Goal: Task Accomplishment & Management: Complete application form

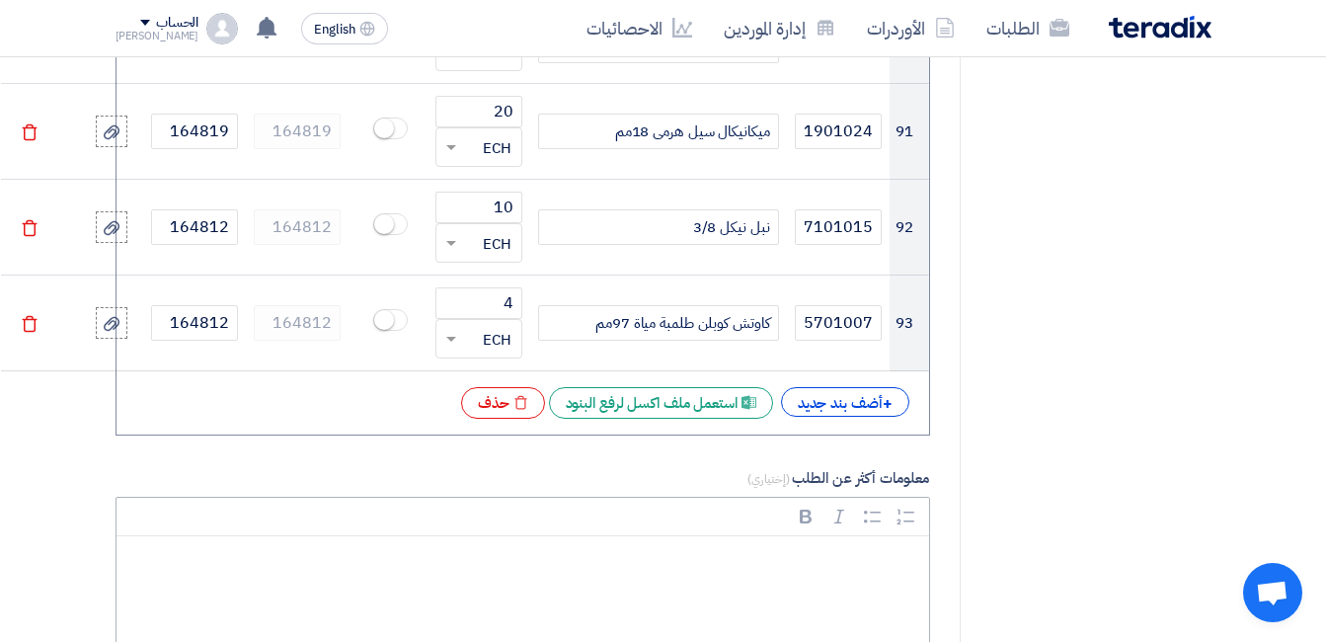
scroll to position [10370, 0]
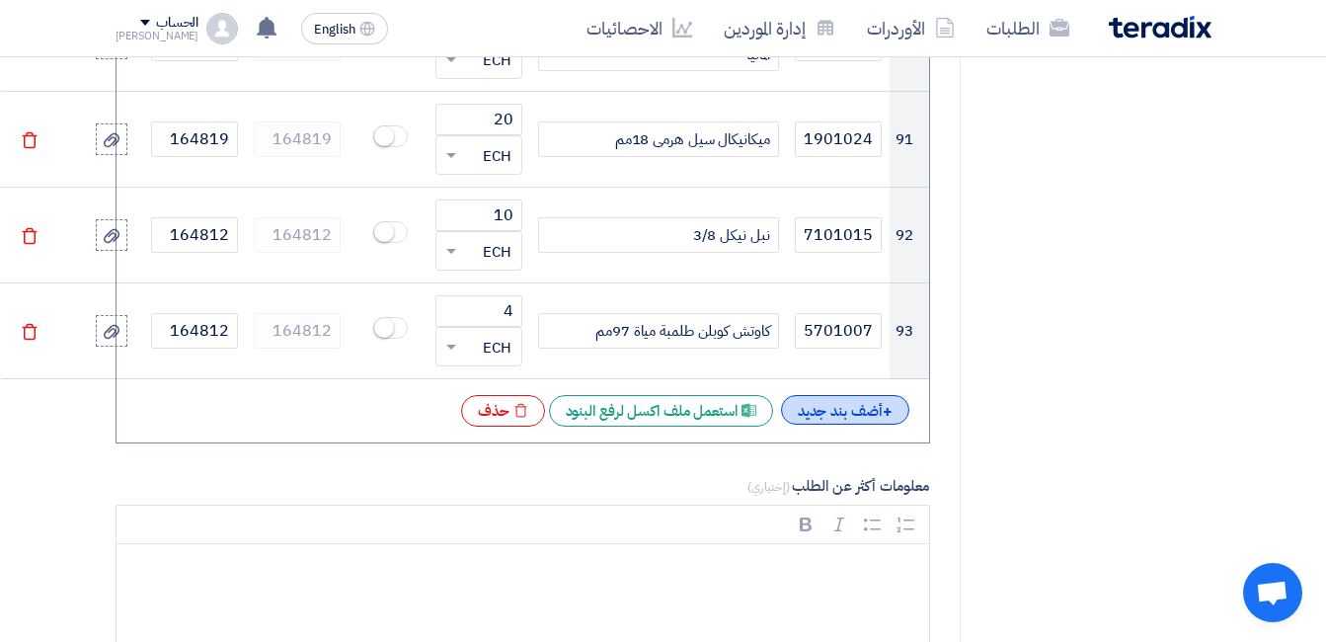
click at [844, 395] on div "+ أضف بند جديد" at bounding box center [845, 410] width 128 height 30
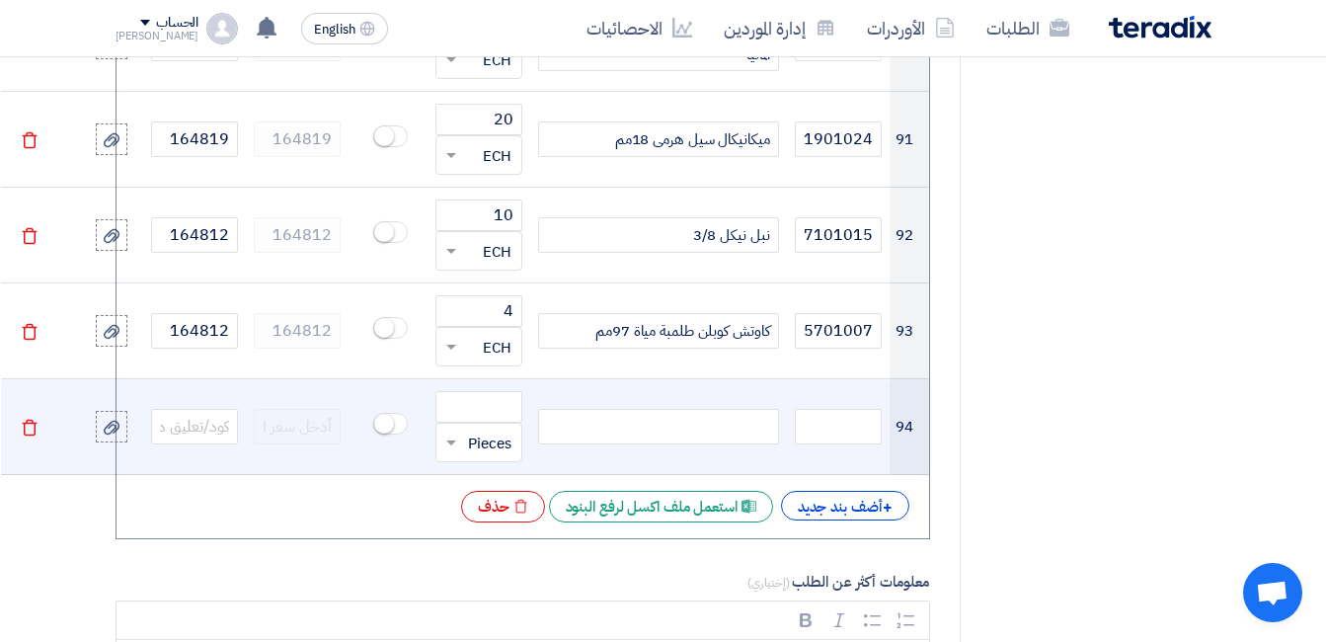
click at [733, 409] on div at bounding box center [658, 427] width 241 height 36
paste div
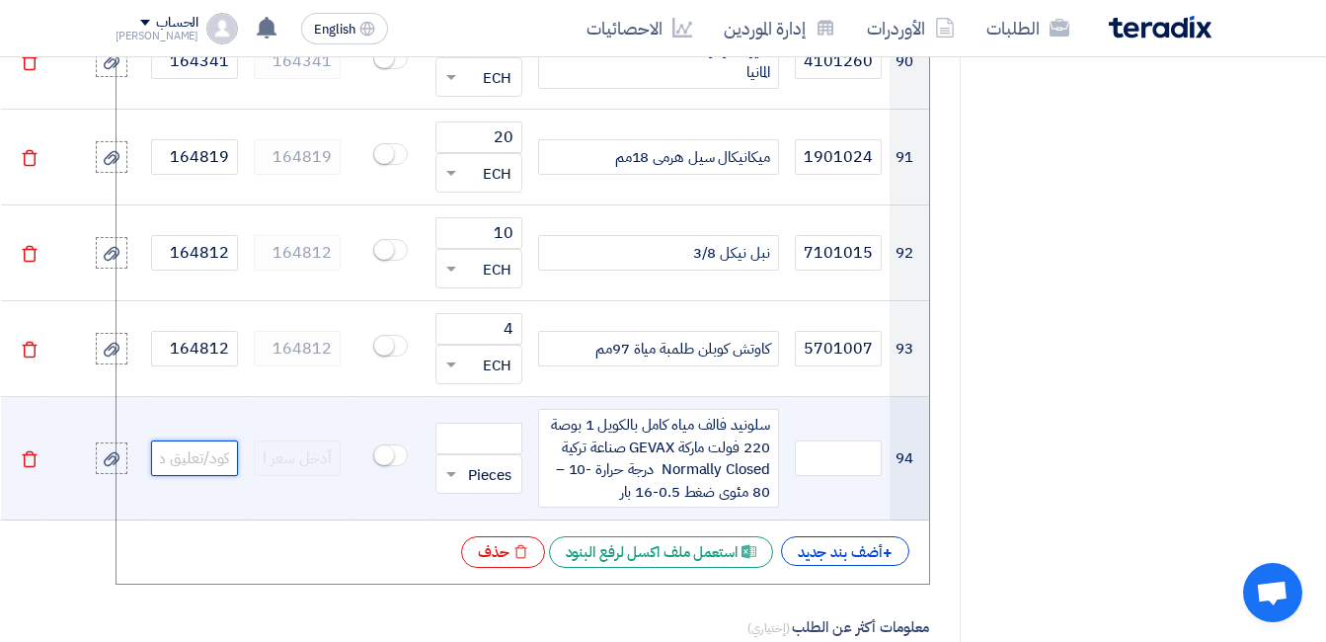
click at [206, 440] on input "text" at bounding box center [194, 458] width 87 height 36
paste input "165041"
type input "165041"
click at [490, 423] on input "number" at bounding box center [479, 439] width 87 height 32
click at [836, 440] on input "text" at bounding box center [838, 458] width 87 height 36
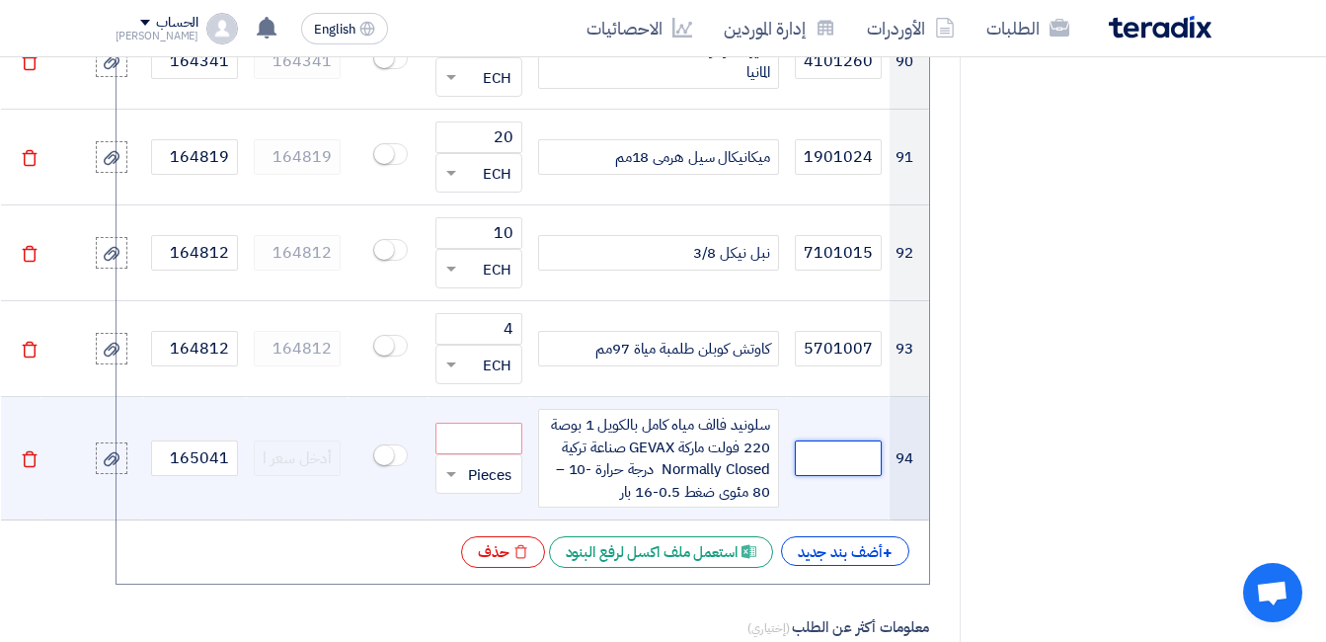
paste input "5202701096"
type input "5202701096"
click at [479, 423] on input "number" at bounding box center [479, 439] width 87 height 32
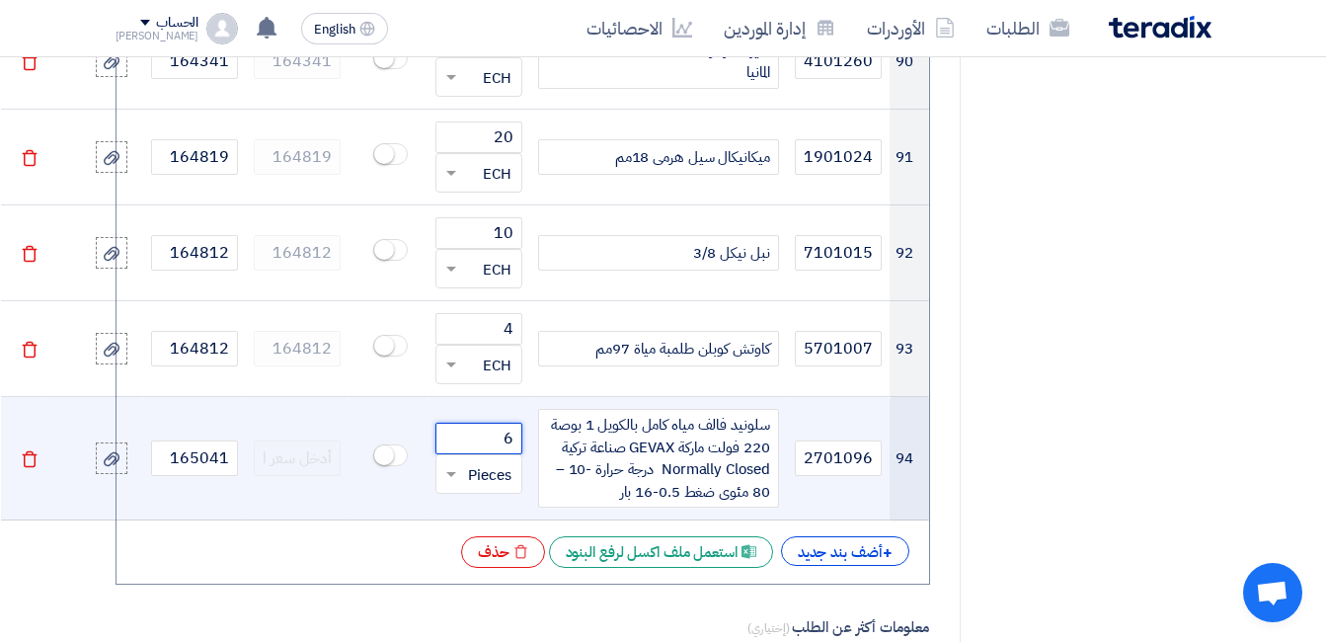
type input "6"
click at [488, 458] on input "text" at bounding box center [491, 474] width 43 height 32
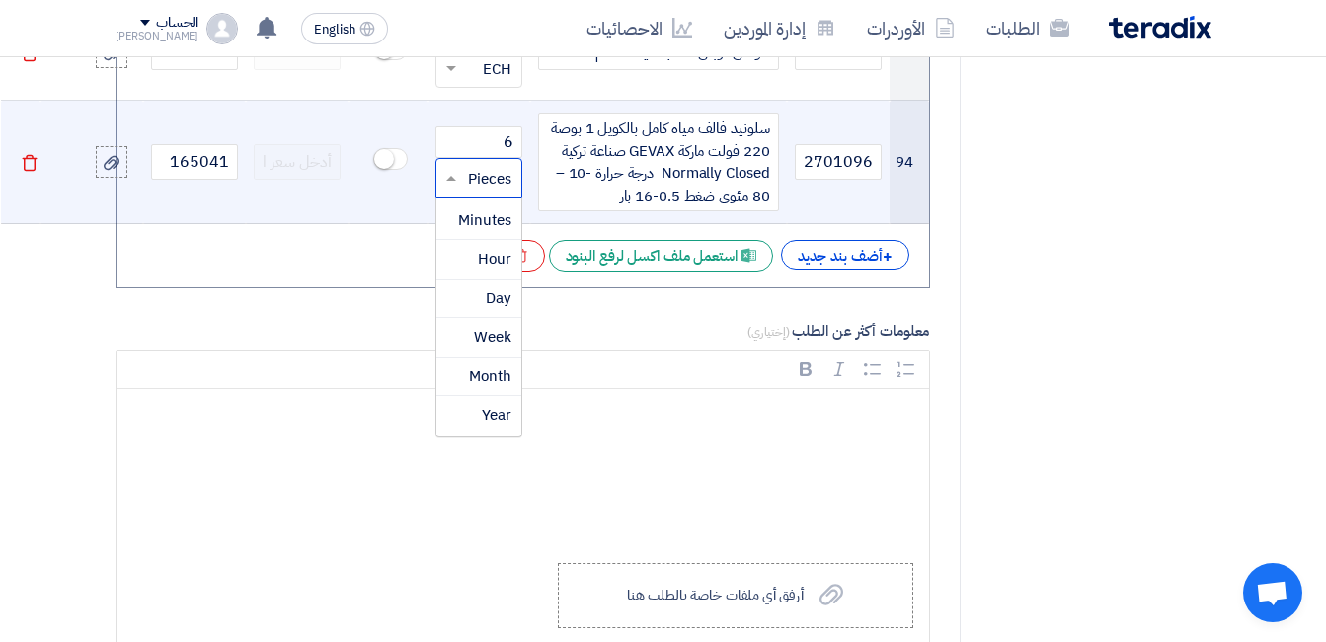
scroll to position [1361, 0]
click at [508, 366] on span "ECH" at bounding box center [497, 377] width 29 height 22
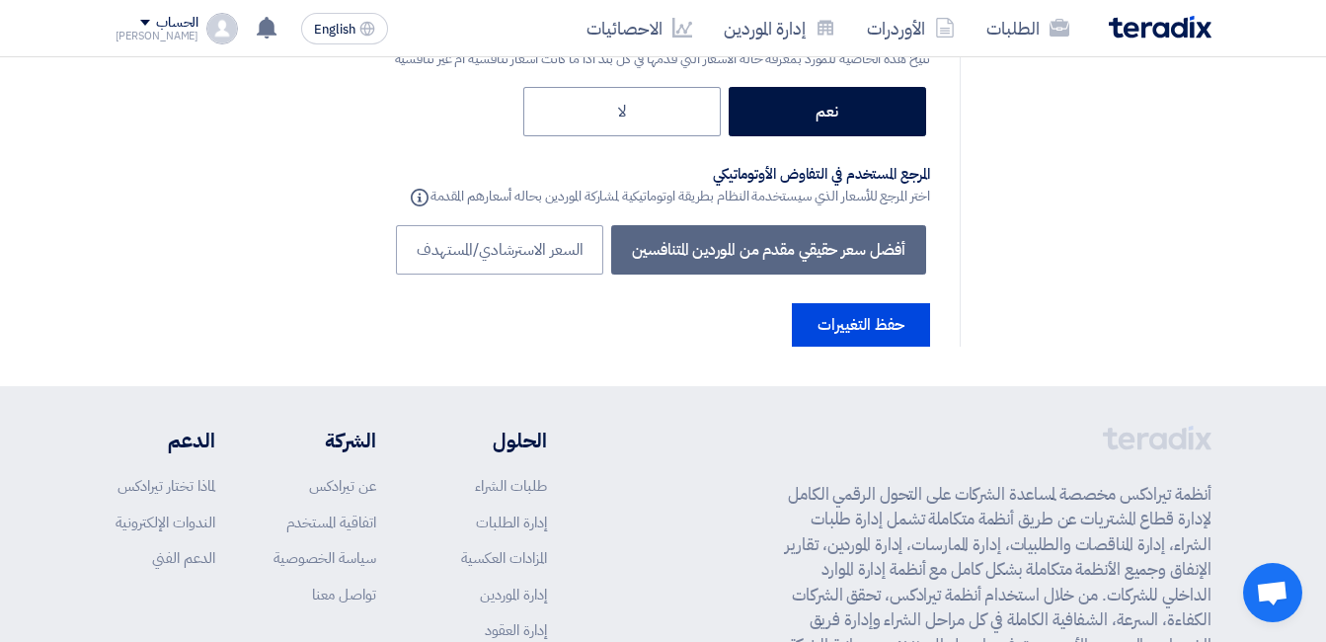
scroll to position [12539, 0]
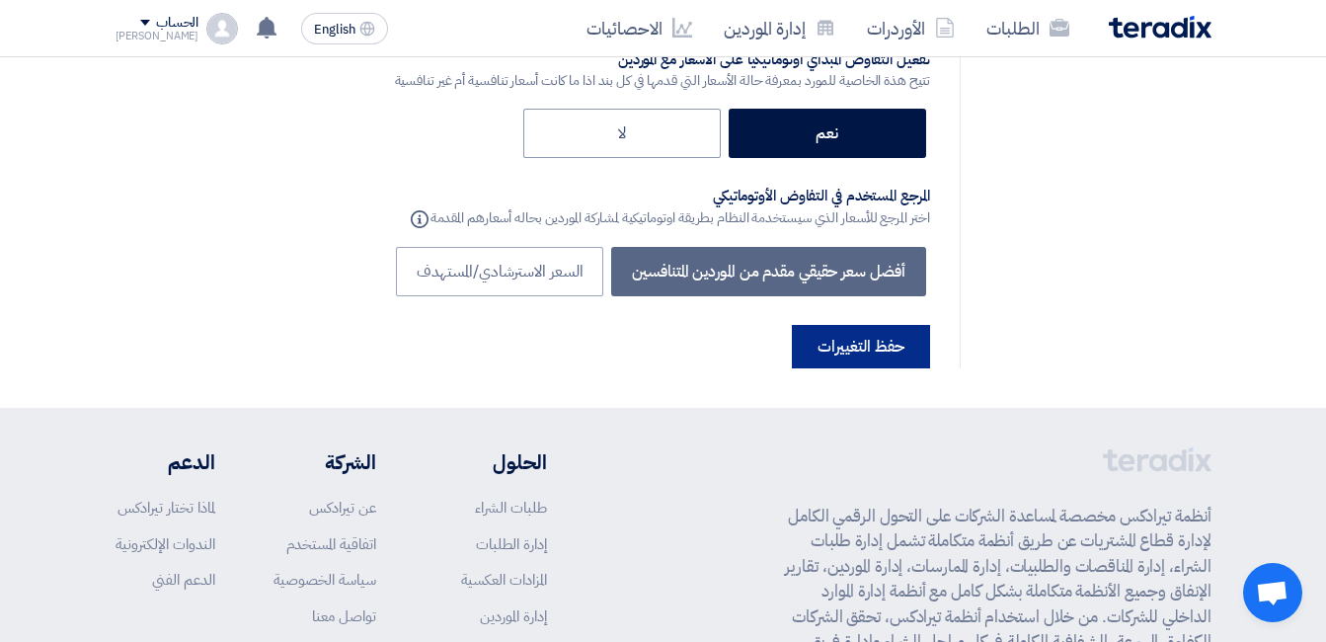
click at [887, 325] on button "حفظ التغييرات" at bounding box center [861, 346] width 138 height 43
click at [841, 325] on button "حفظ التغييرات" at bounding box center [861, 346] width 138 height 43
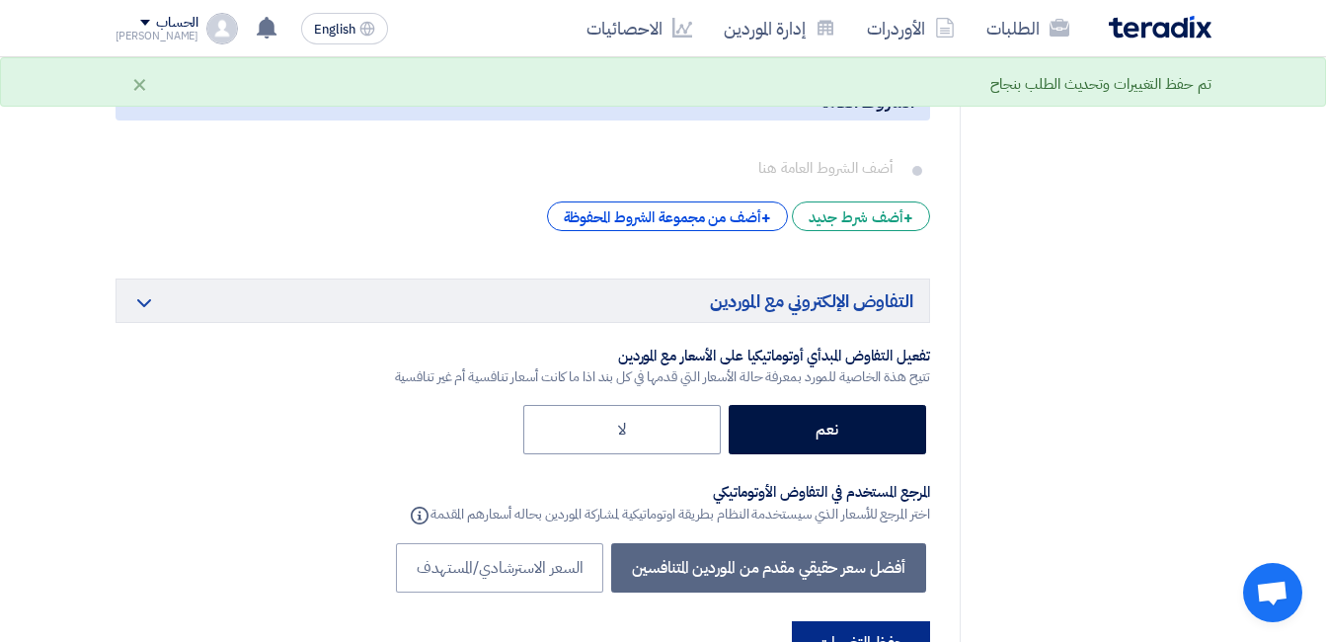
scroll to position [0, 0]
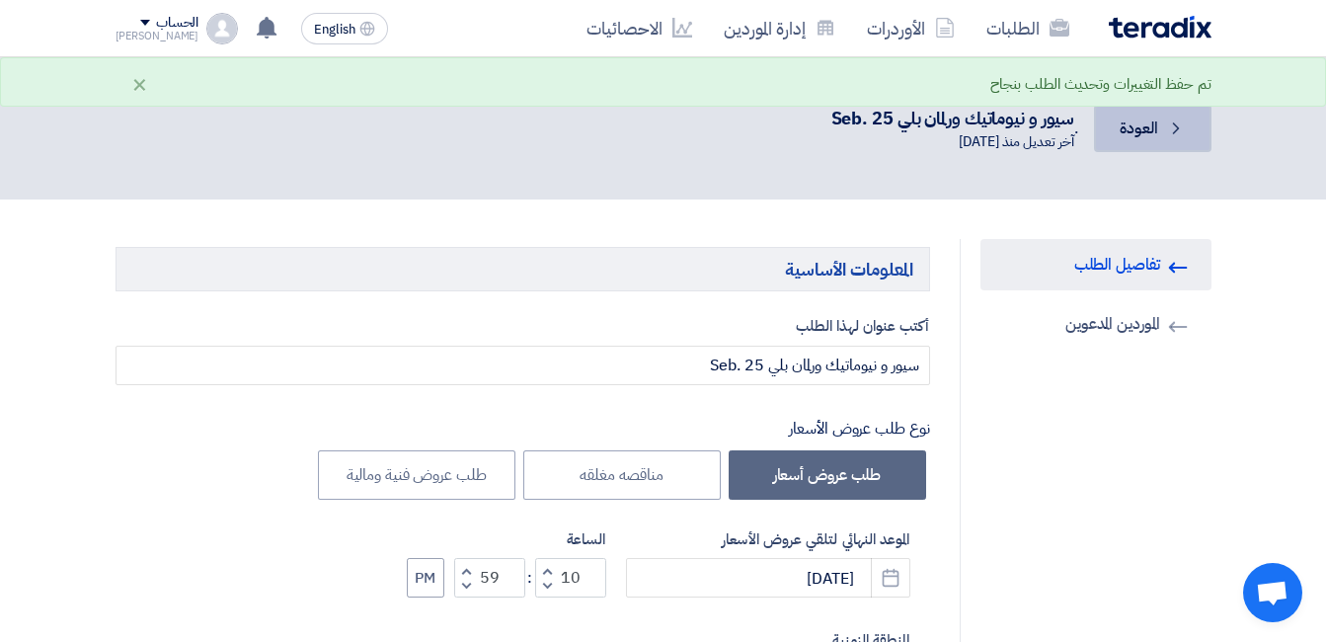
click at [1117, 131] on link "Back العودة" at bounding box center [1152, 128] width 117 height 47
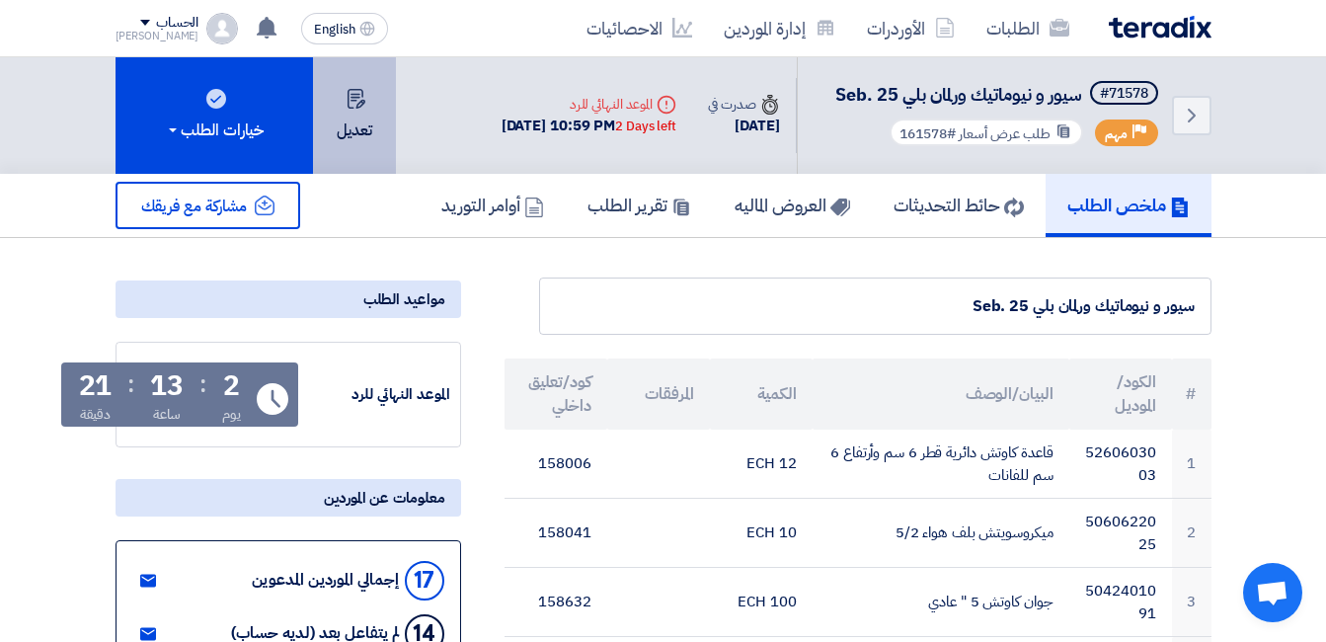
click at [360, 109] on button "تعديل" at bounding box center [354, 115] width 83 height 117
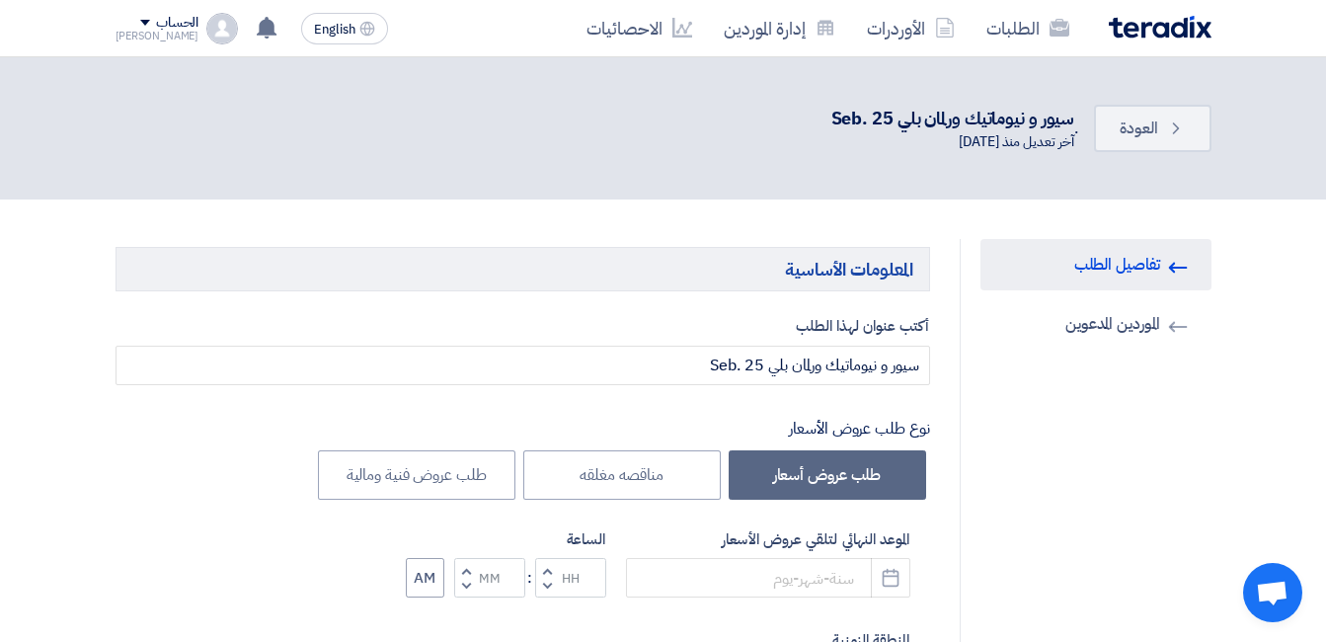
type input "9/30/2025"
type input "10"
type input "59"
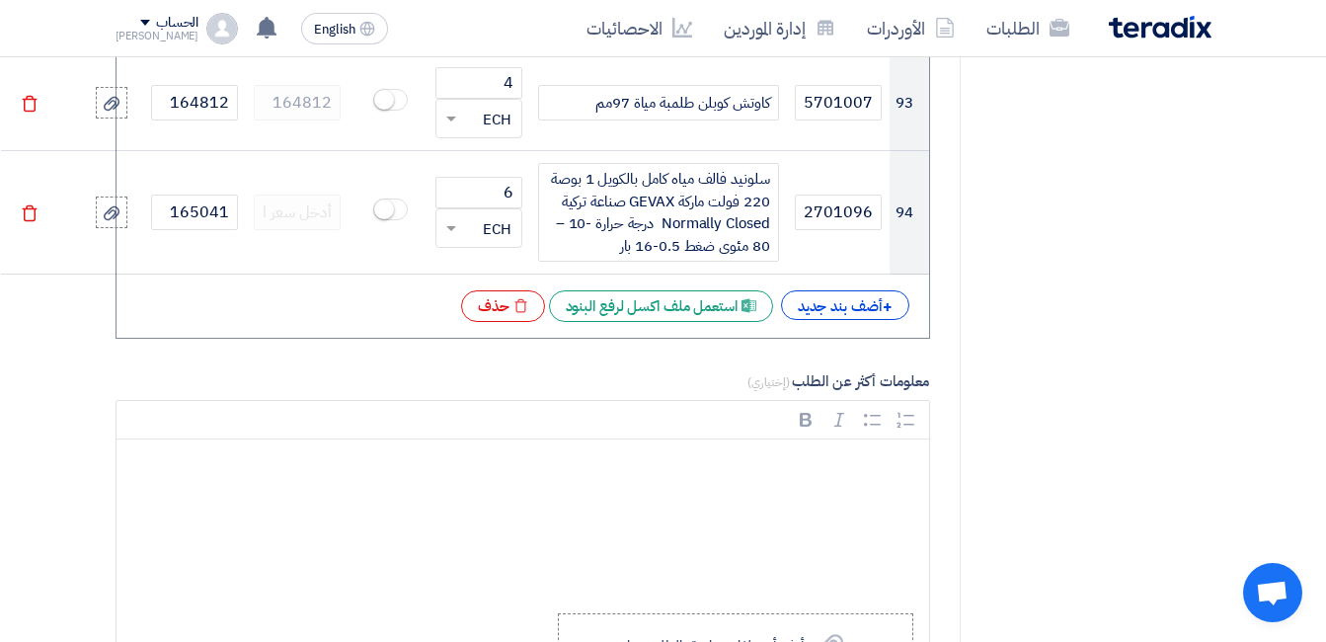
scroll to position [10379, 0]
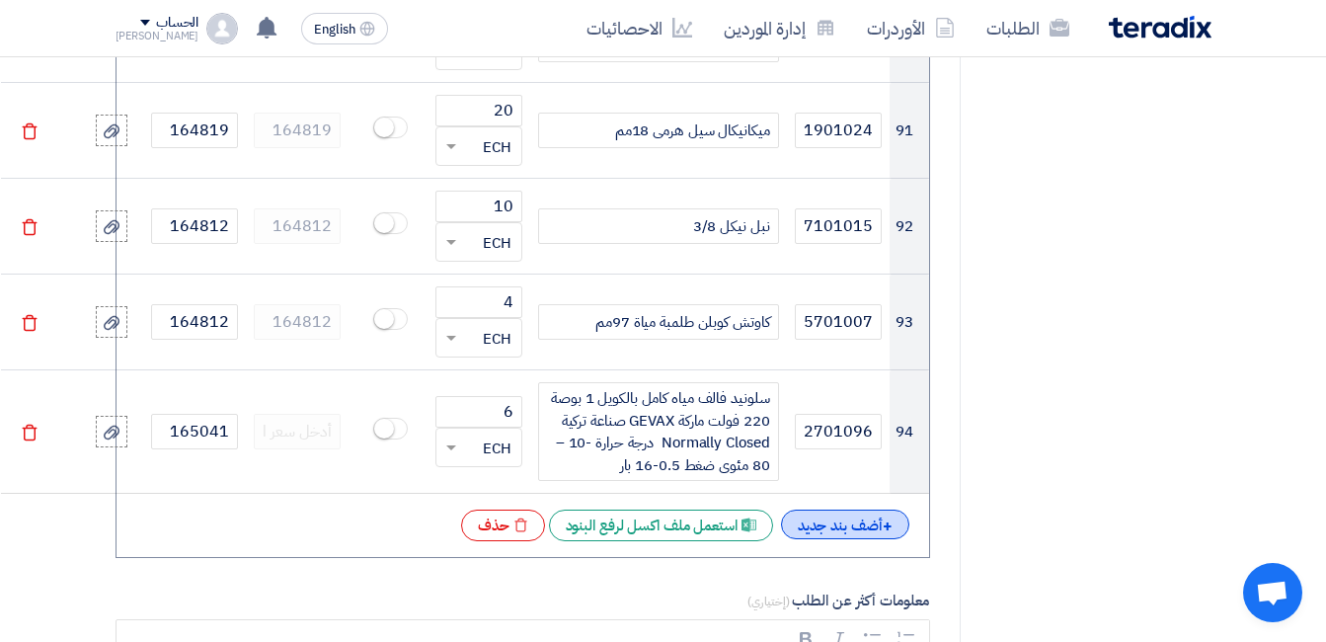
click at [861, 510] on div "+ أضف بند جديد" at bounding box center [845, 525] width 128 height 30
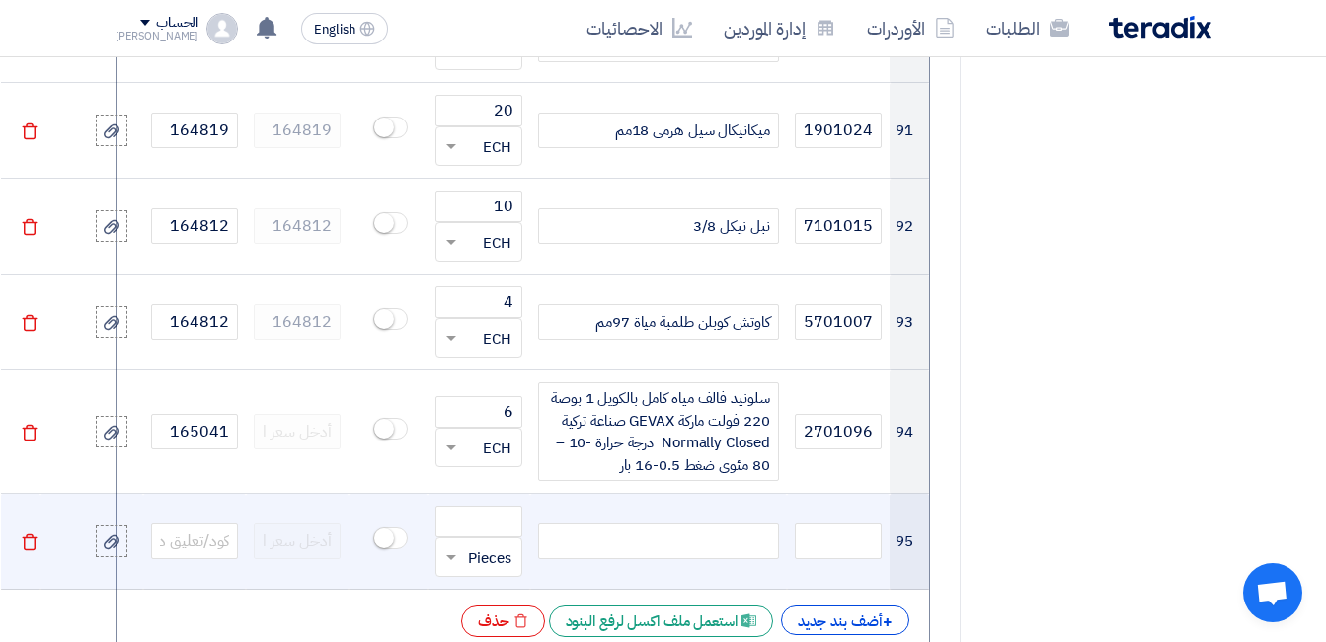
click at [725, 523] on div at bounding box center [658, 541] width 241 height 36
paste div
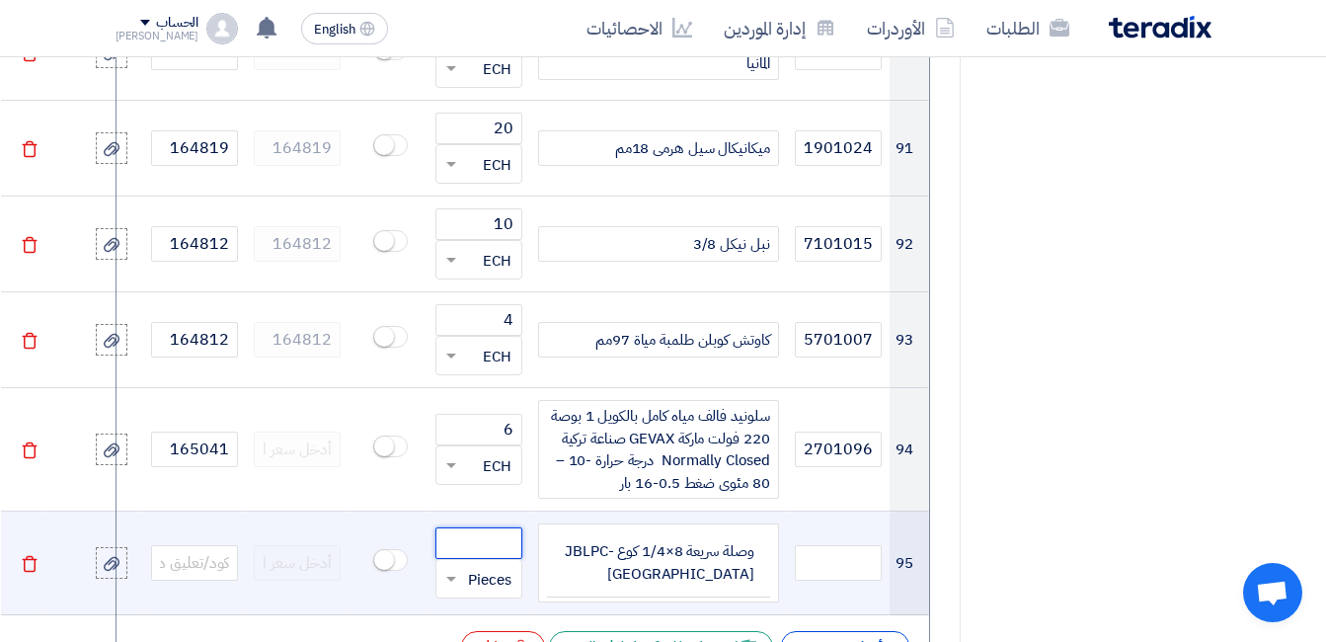
click at [462, 527] on input "number" at bounding box center [479, 543] width 87 height 32
paste input "10"
type input "10"
click at [487, 563] on input "text" at bounding box center [491, 579] width 43 height 32
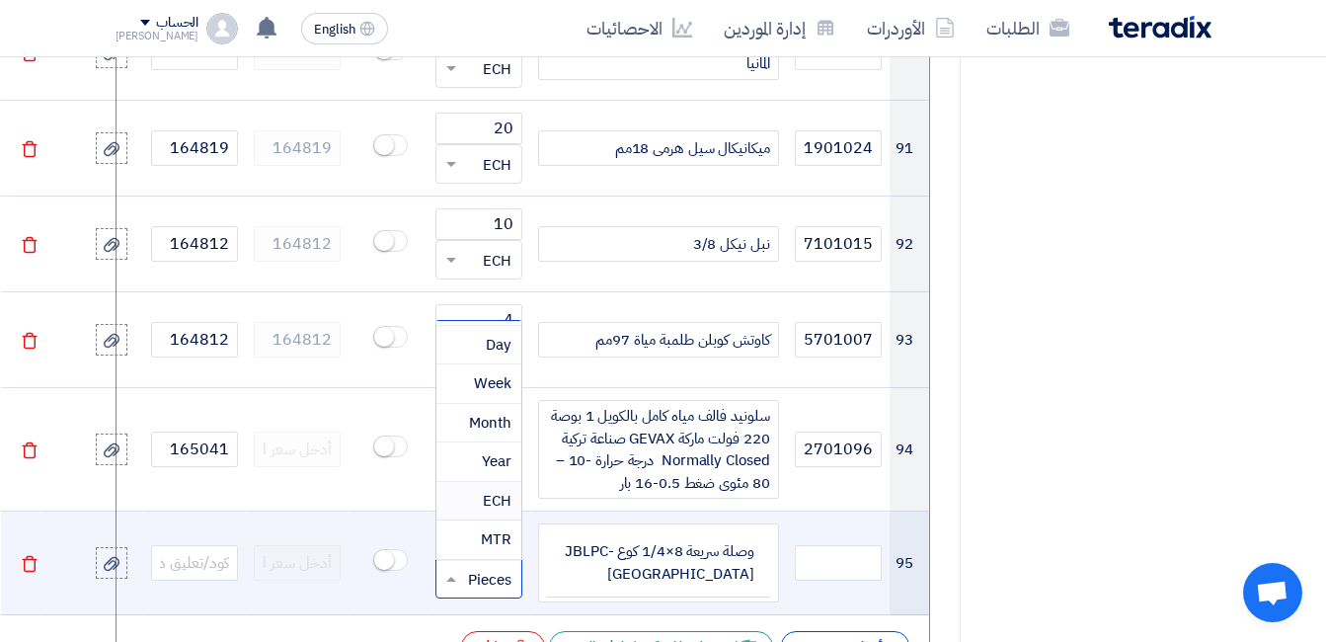
click at [490, 490] on span "ECH" at bounding box center [497, 501] width 29 height 22
click at [827, 545] on input "text" at bounding box center [838, 563] width 87 height 36
paste input "5200601048"
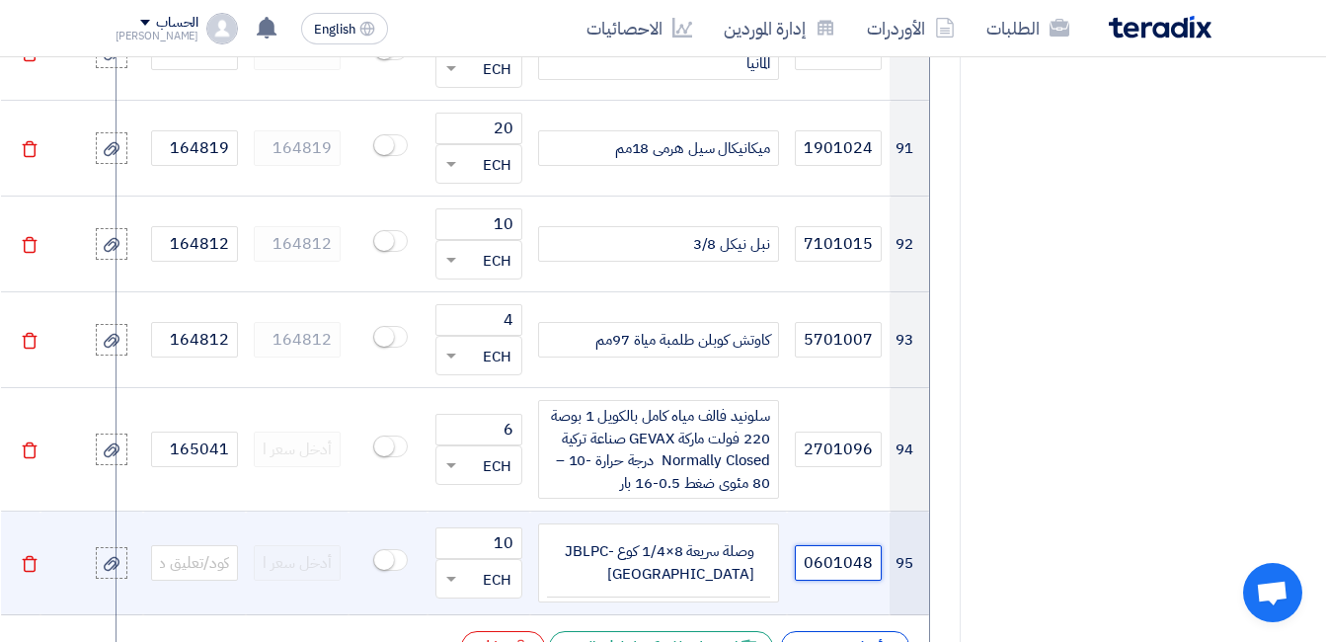
scroll to position [0, -26]
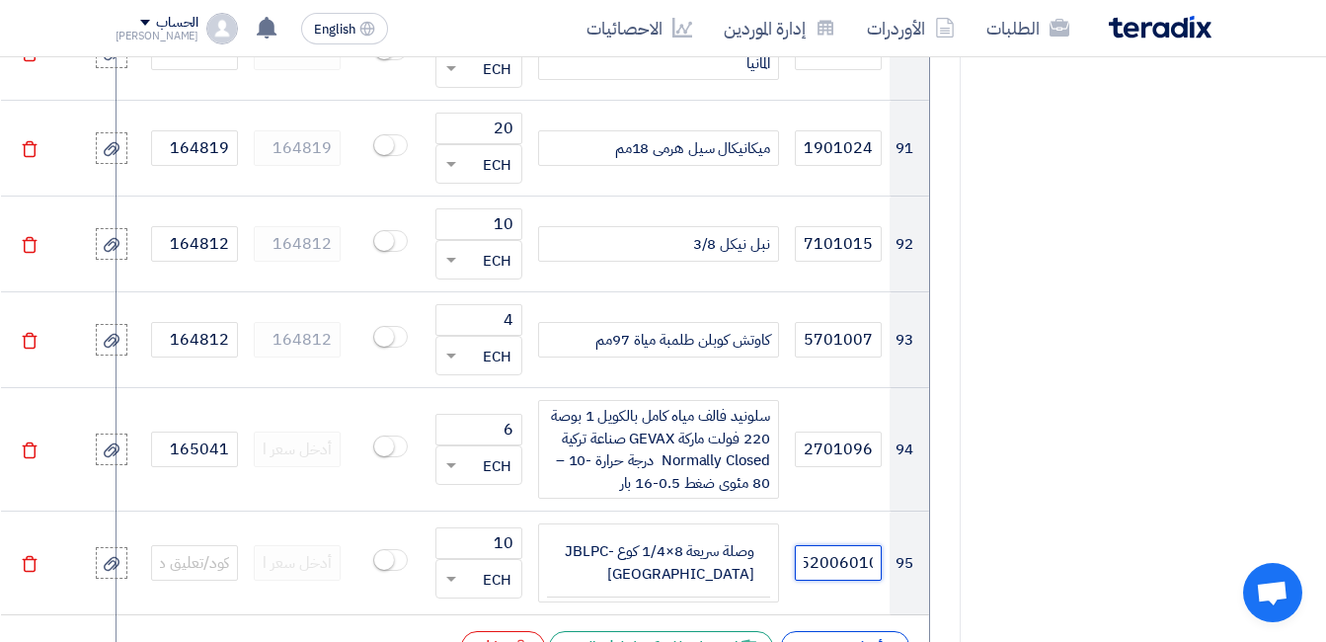
type input "5200601048"
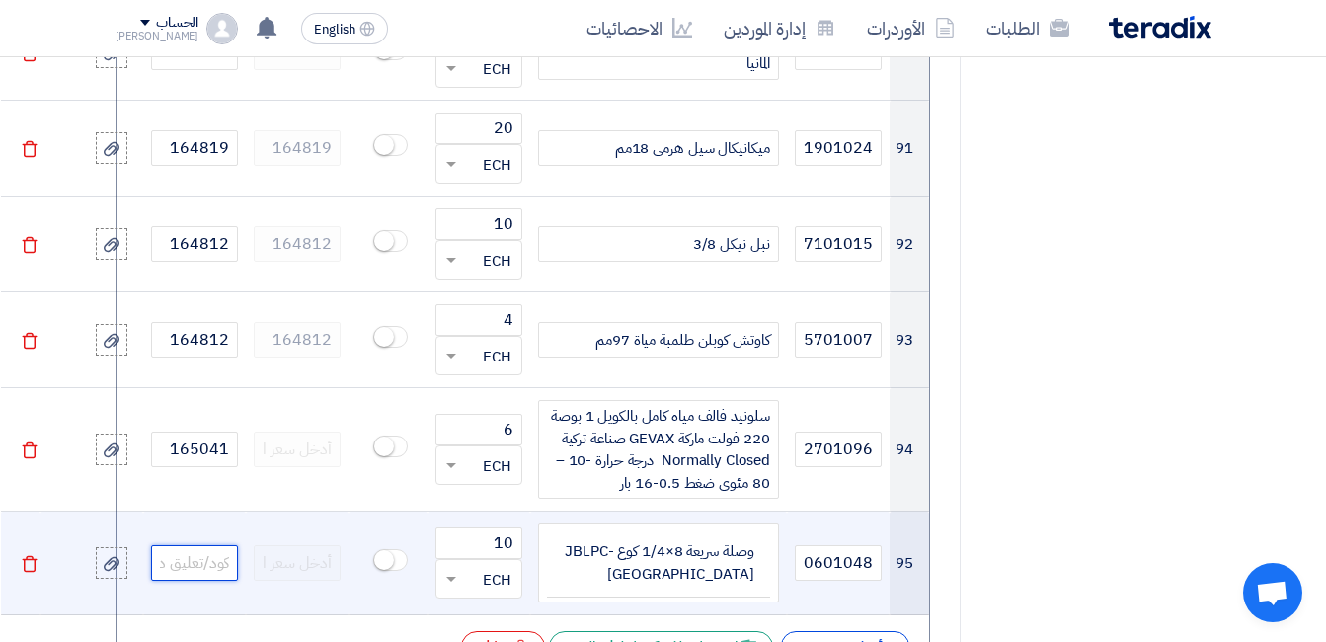
click at [237, 545] on input "text" at bounding box center [194, 563] width 87 height 36
paste input "165129"
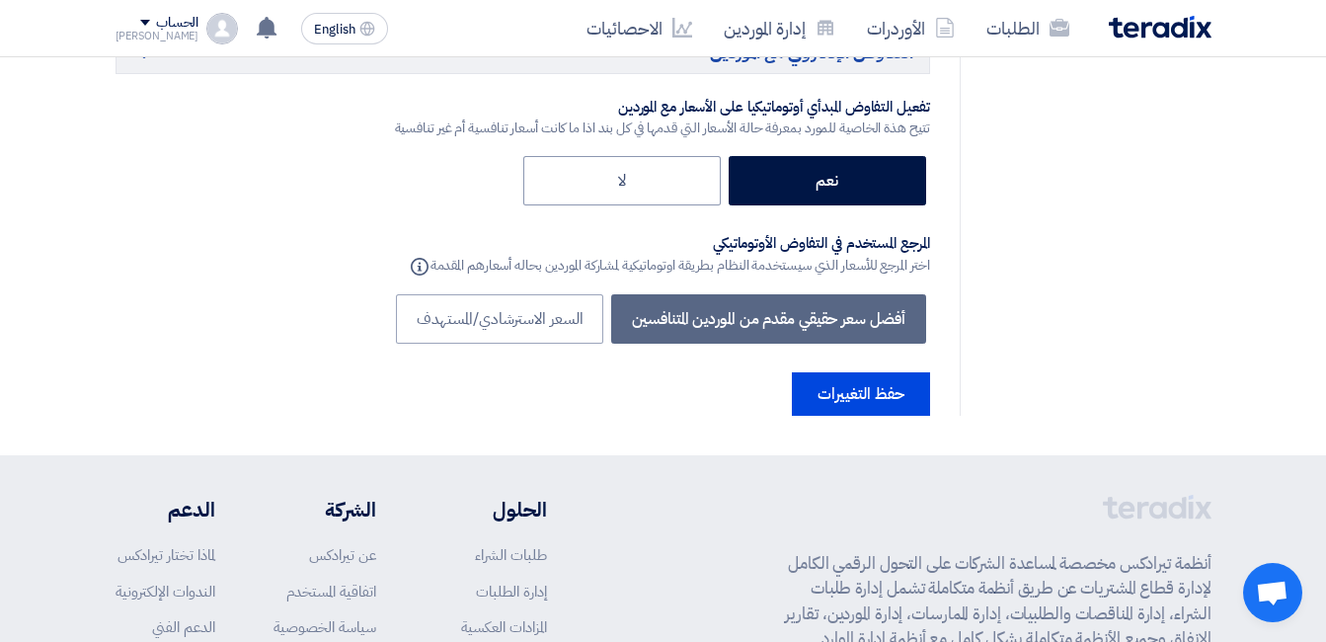
scroll to position [12713, 0]
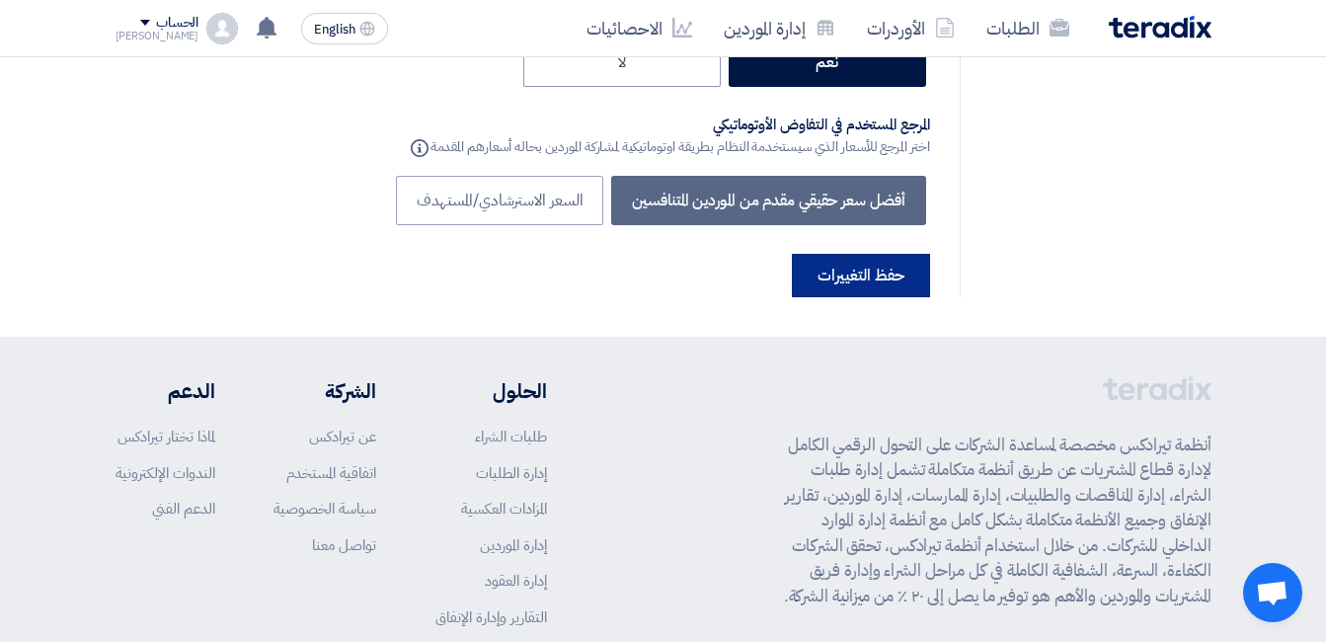
type input "165129"
click at [856, 254] on button "حفظ التغييرات" at bounding box center [861, 275] width 138 height 43
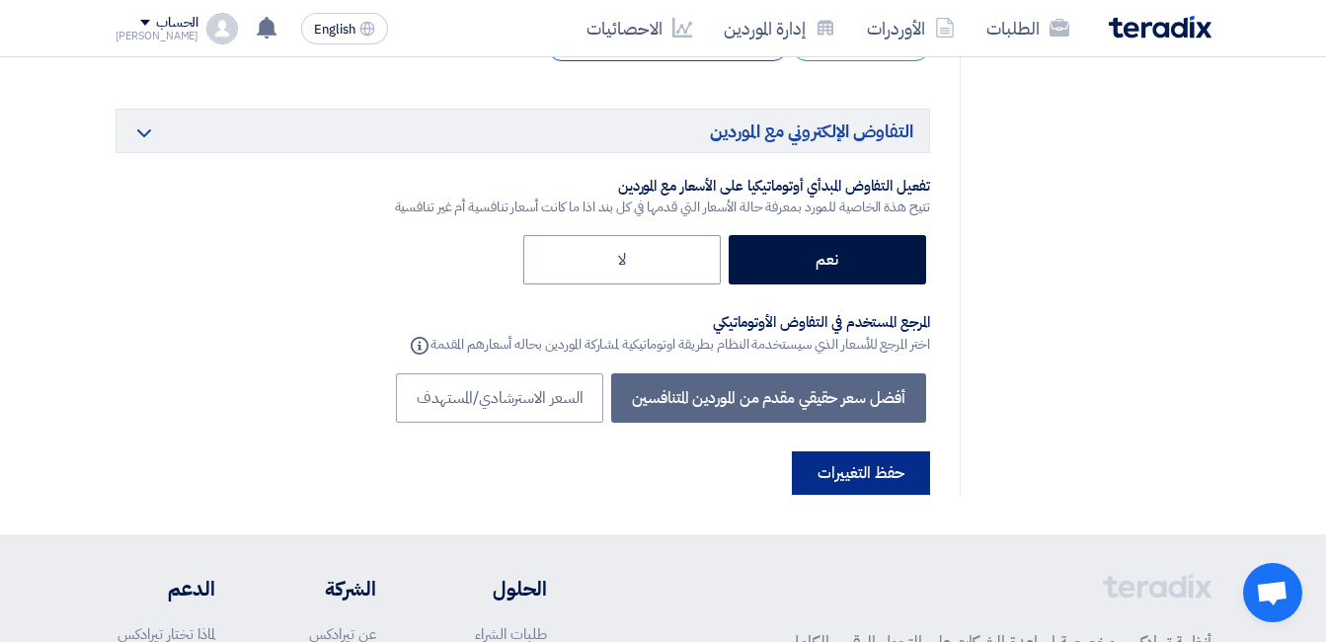
scroll to position [0, 0]
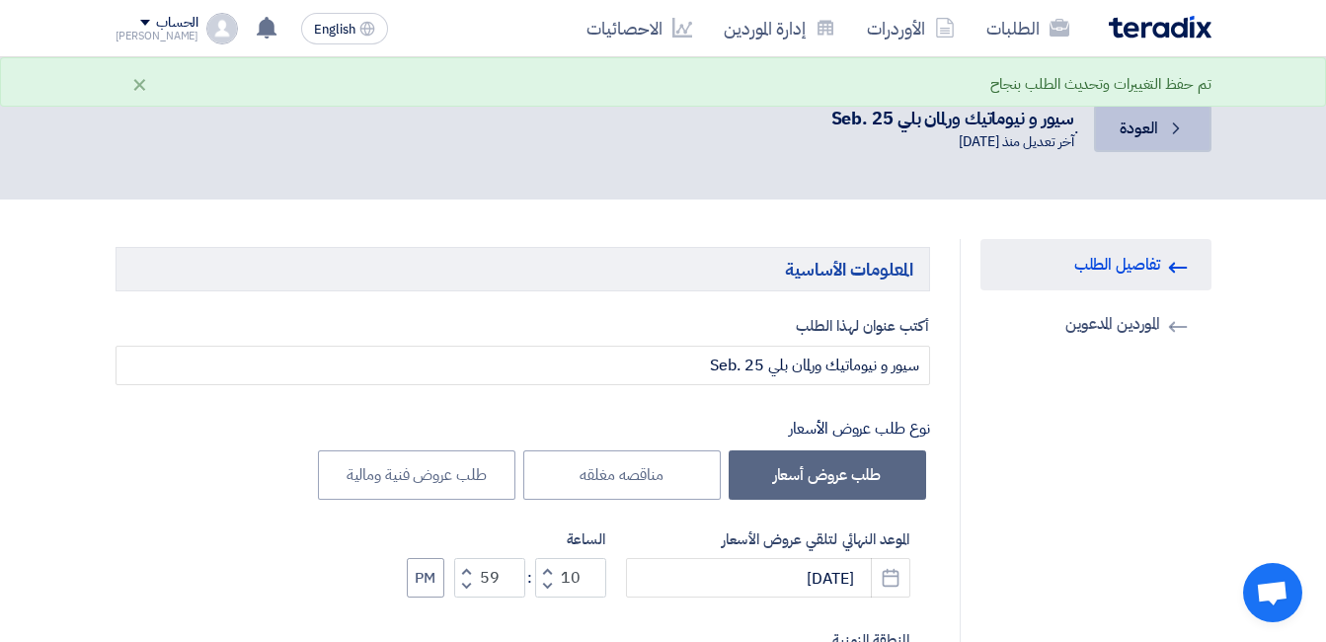
click at [1166, 139] on link "Back العودة" at bounding box center [1152, 128] width 117 height 47
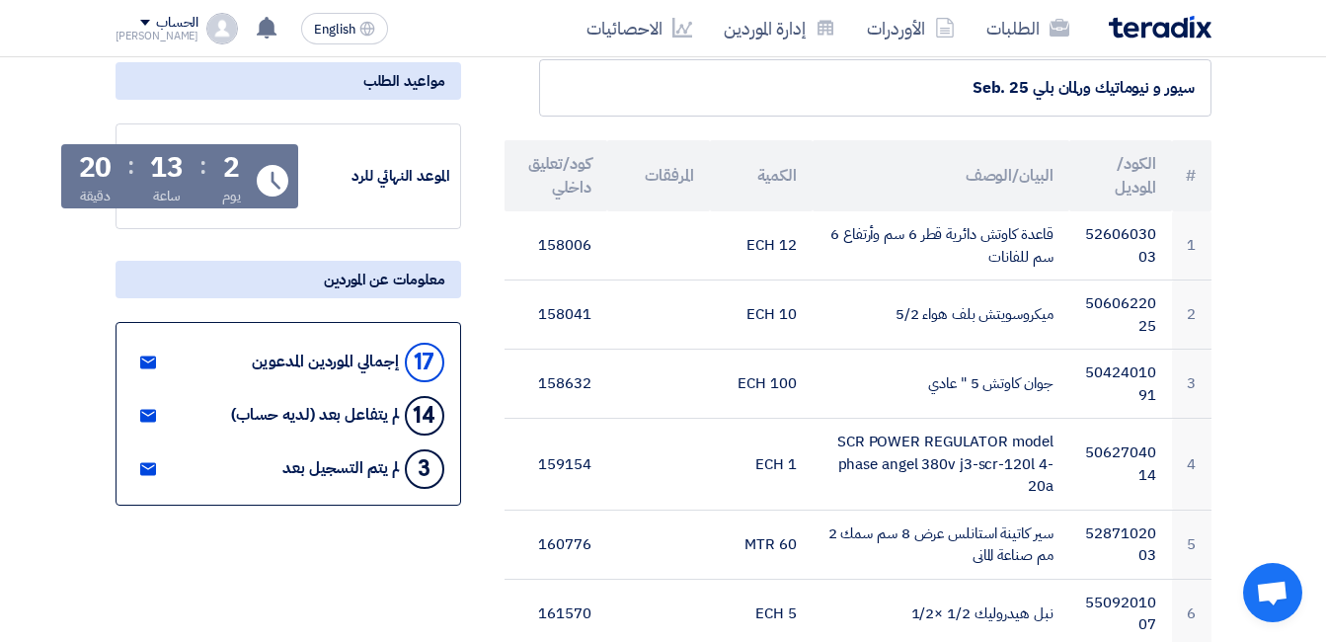
scroll to position [296, 0]
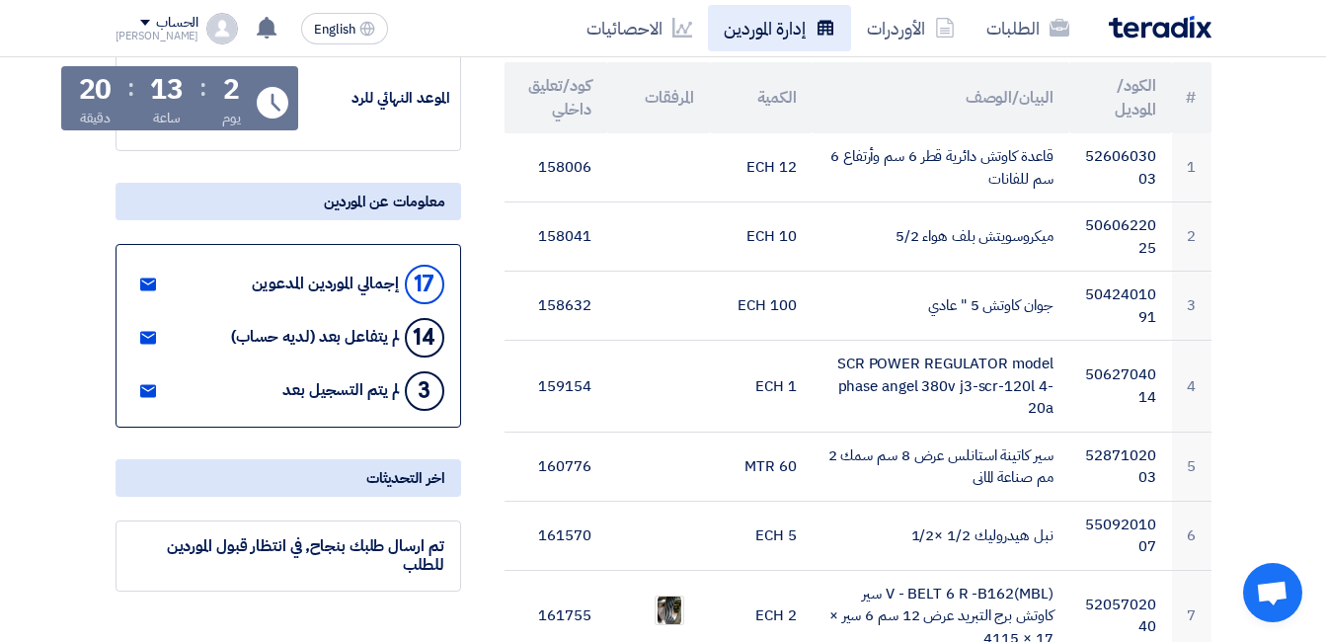
click at [780, 41] on link "إدارة الموردين" at bounding box center [779, 28] width 143 height 46
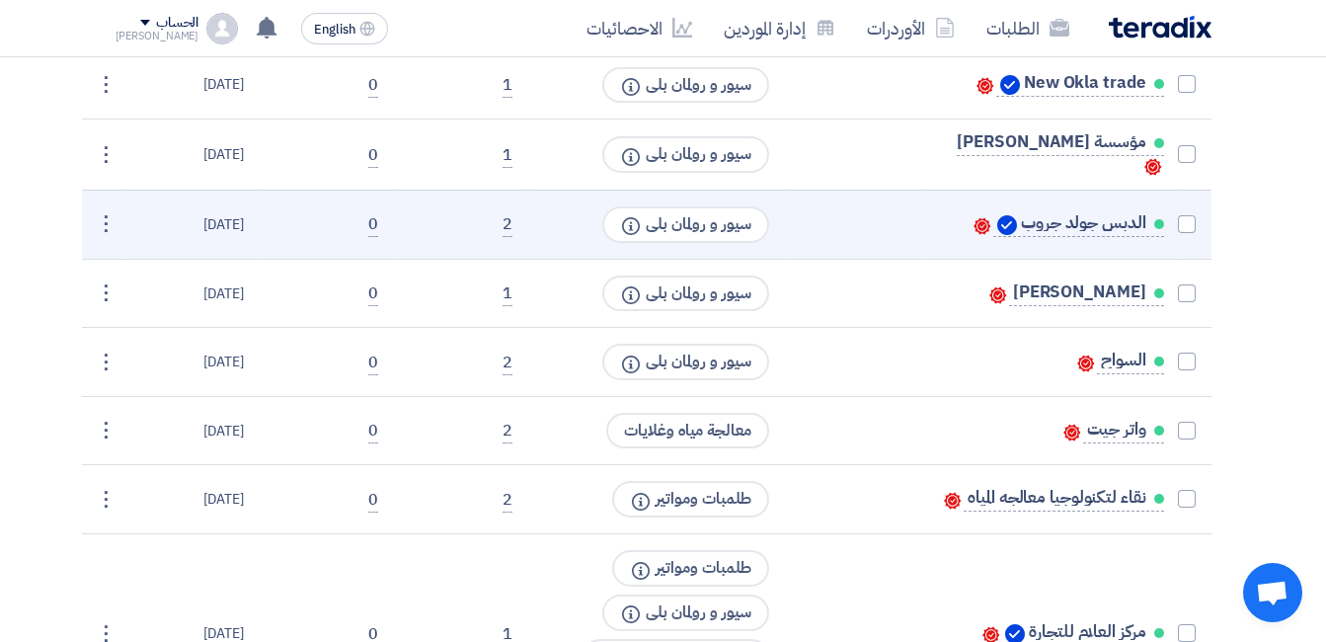
scroll to position [723, 0]
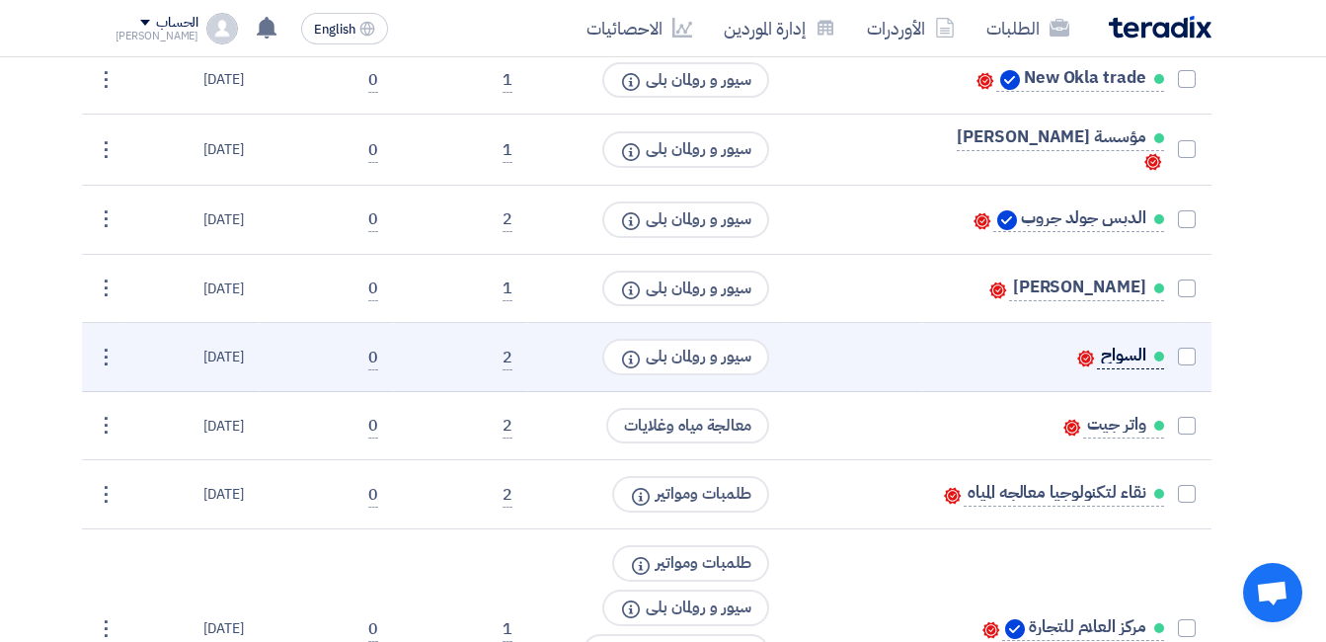
click at [1122, 353] on span "السواح" at bounding box center [1123, 356] width 44 height 16
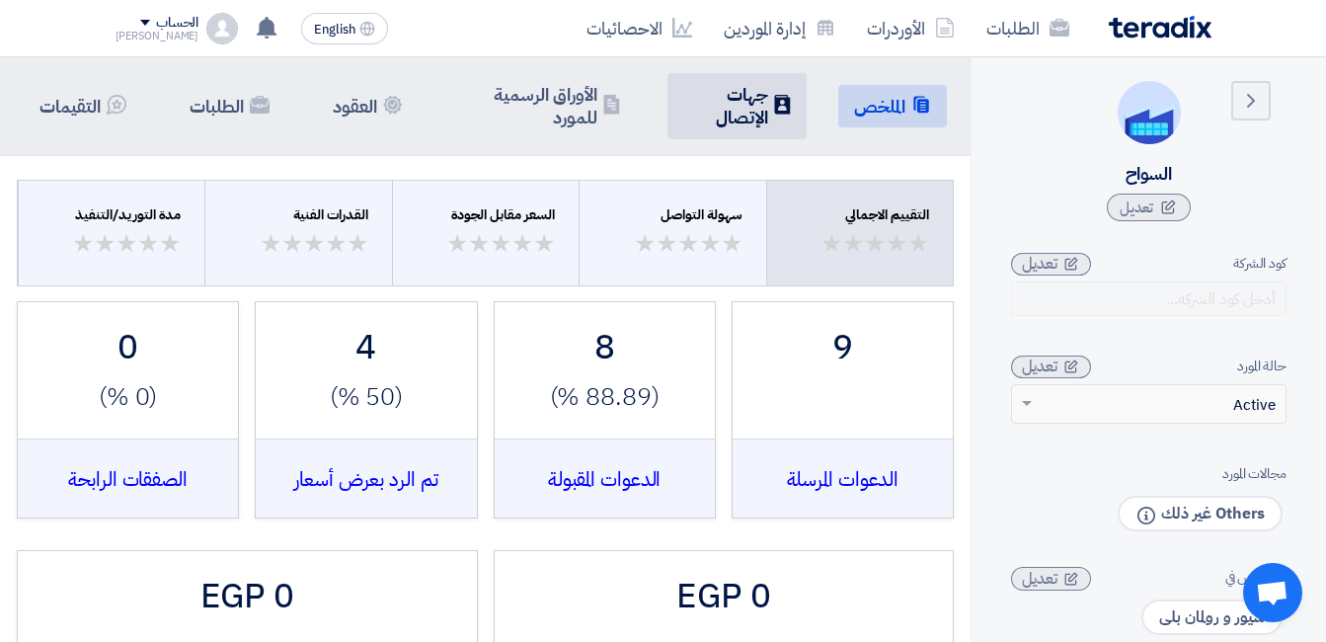
click at [761, 122] on h5 "جهات الإتصال" at bounding box center [725, 106] width 84 height 46
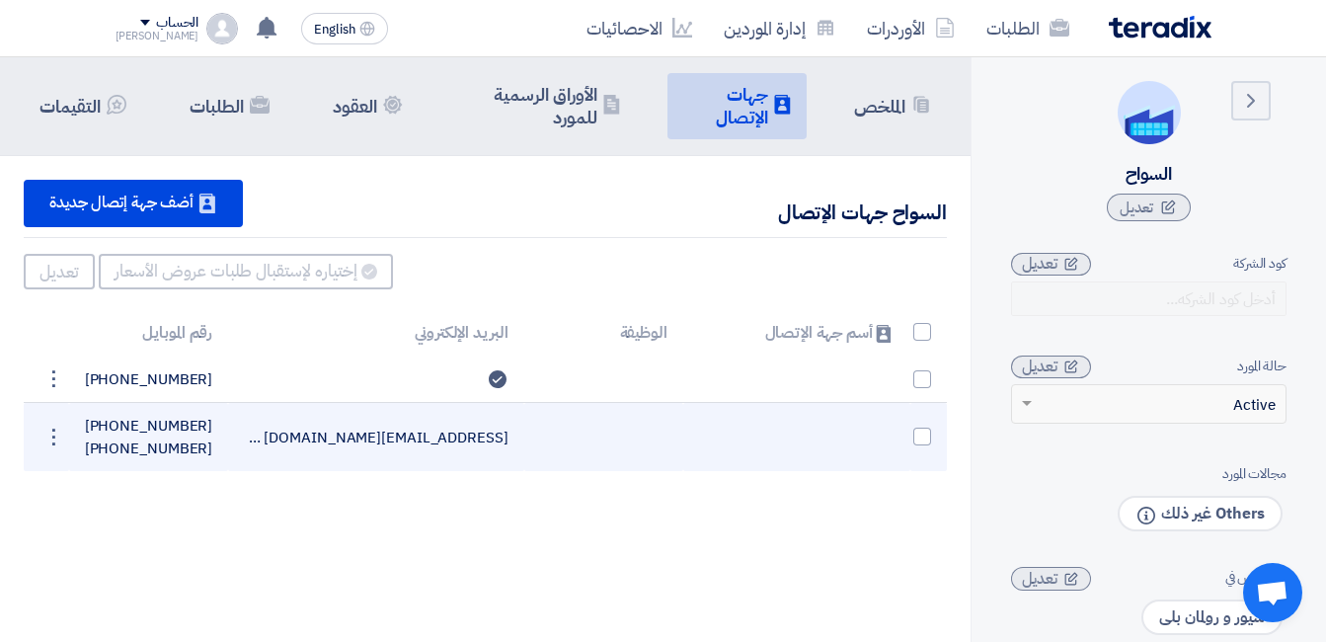
click at [435, 437] on td "nadasamy5603@gmail.com Can Receive RFQ" at bounding box center [375, 437] width 295 height 69
copy tr "nadasamy5603@gmail.com Can Receive RFQ"
click at [138, 430] on span "+201032621677" at bounding box center [149, 426] width 128 height 22
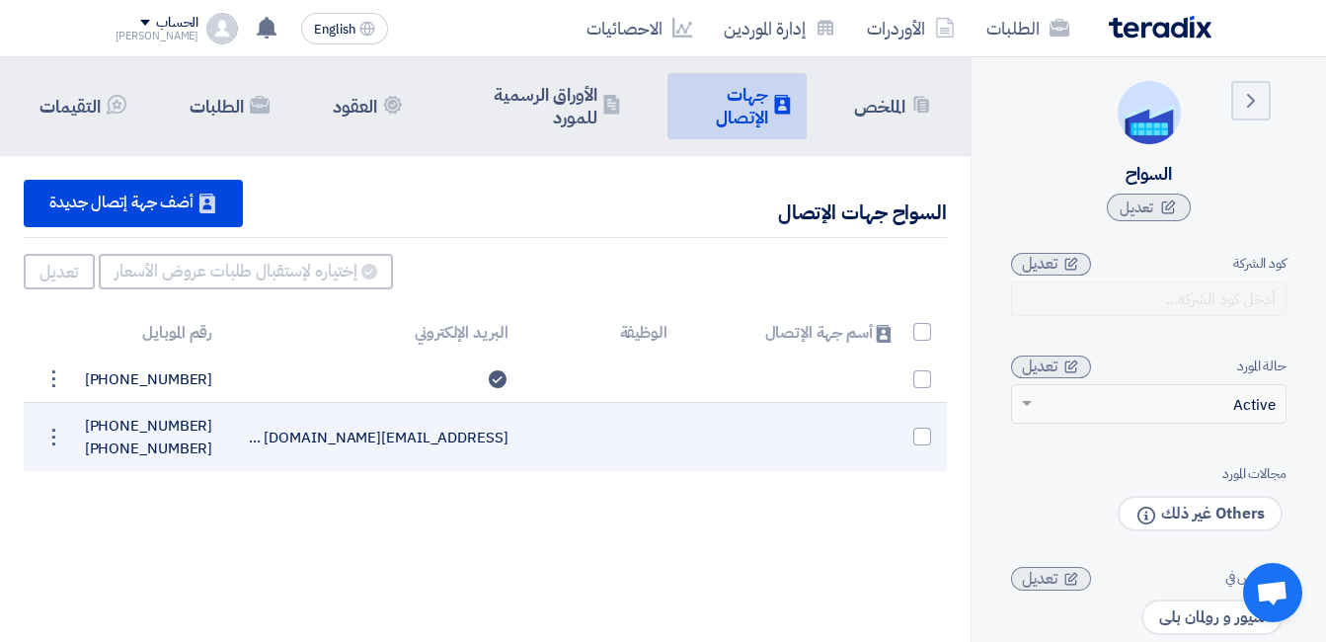
click at [138, 425] on span "+201032621677" at bounding box center [149, 426] width 128 height 22
drag, startPoint x: 138, startPoint y: 425, endPoint x: 151, endPoint y: 436, distance: 16.8
click at [151, 436] on span "+201032621677" at bounding box center [149, 426] width 128 height 22
copy tr "+201032621677 +201017388348"
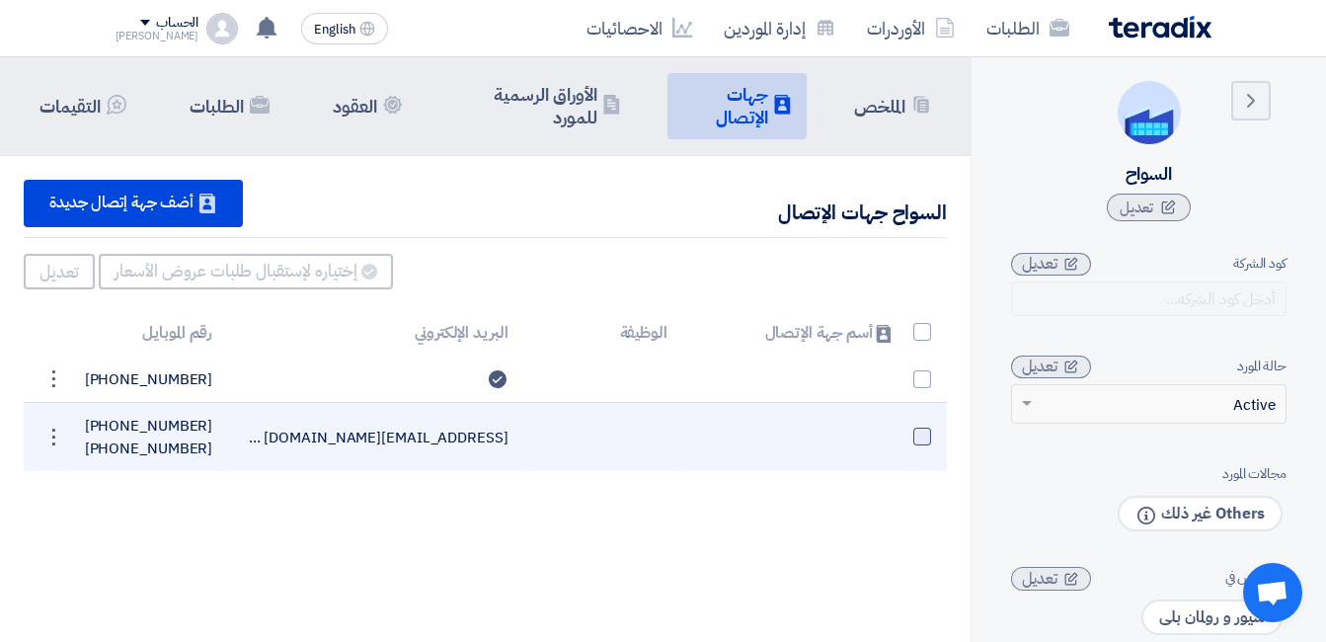
click at [927, 439] on span at bounding box center [923, 437] width 18 height 18
click at [908, 439] on input "checkbox" at bounding box center [901, 441] width 13 height 13
checkbox input "true"
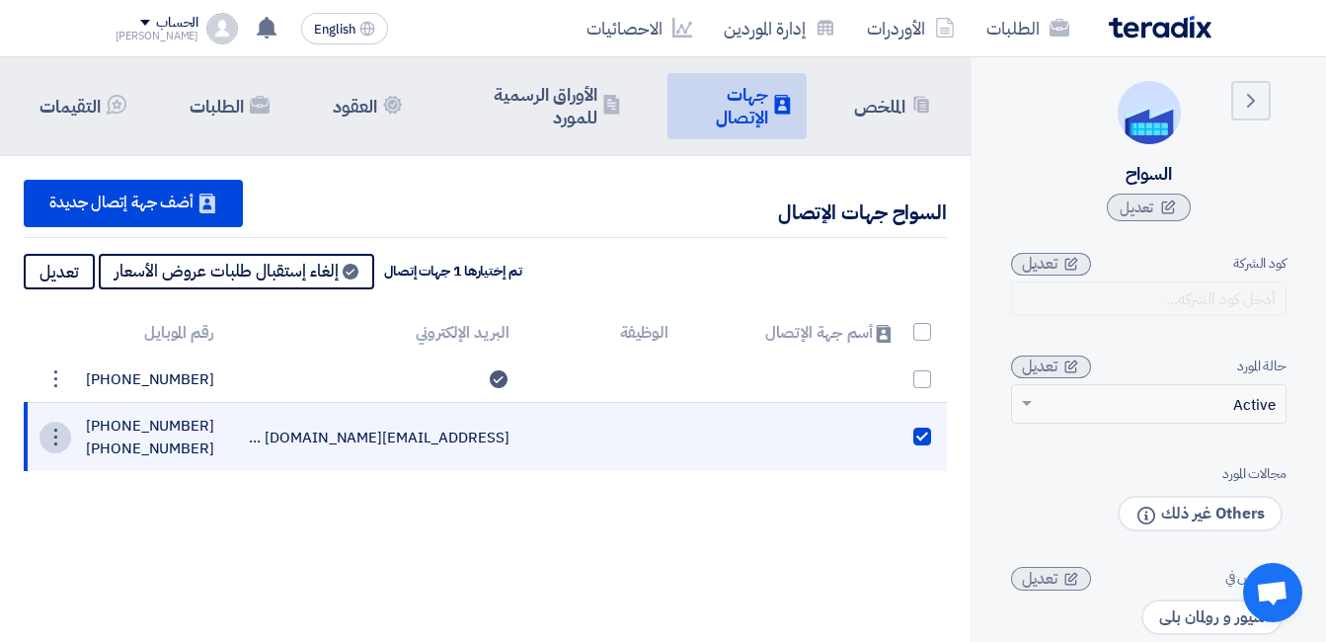
click at [54, 439] on div "⋮" at bounding box center [56, 438] width 32 height 32
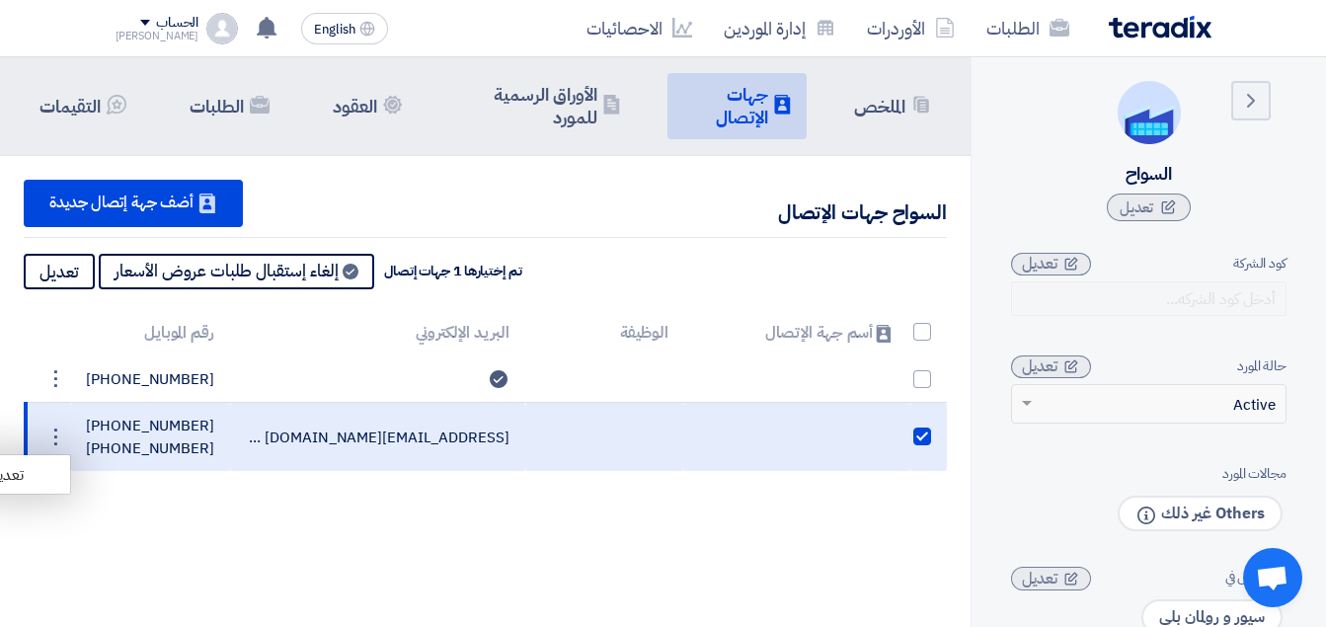
click at [1278, 100] on div "Back السواح تعديل" at bounding box center [1149, 151] width 276 height 140
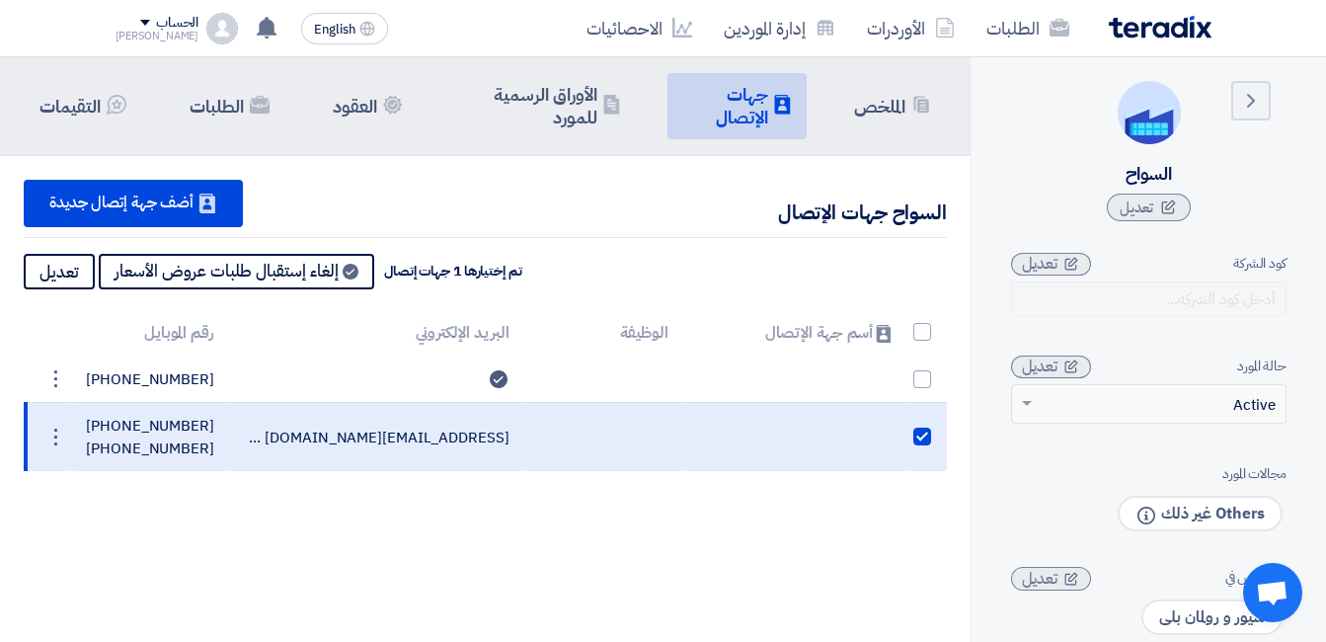
click at [1275, 103] on div "Back السواح تعديل" at bounding box center [1149, 151] width 276 height 140
click at [1271, 103] on div "Back السواح تعديل" at bounding box center [1149, 151] width 276 height 140
click at [1257, 105] on icon "Back" at bounding box center [1251, 101] width 24 height 24
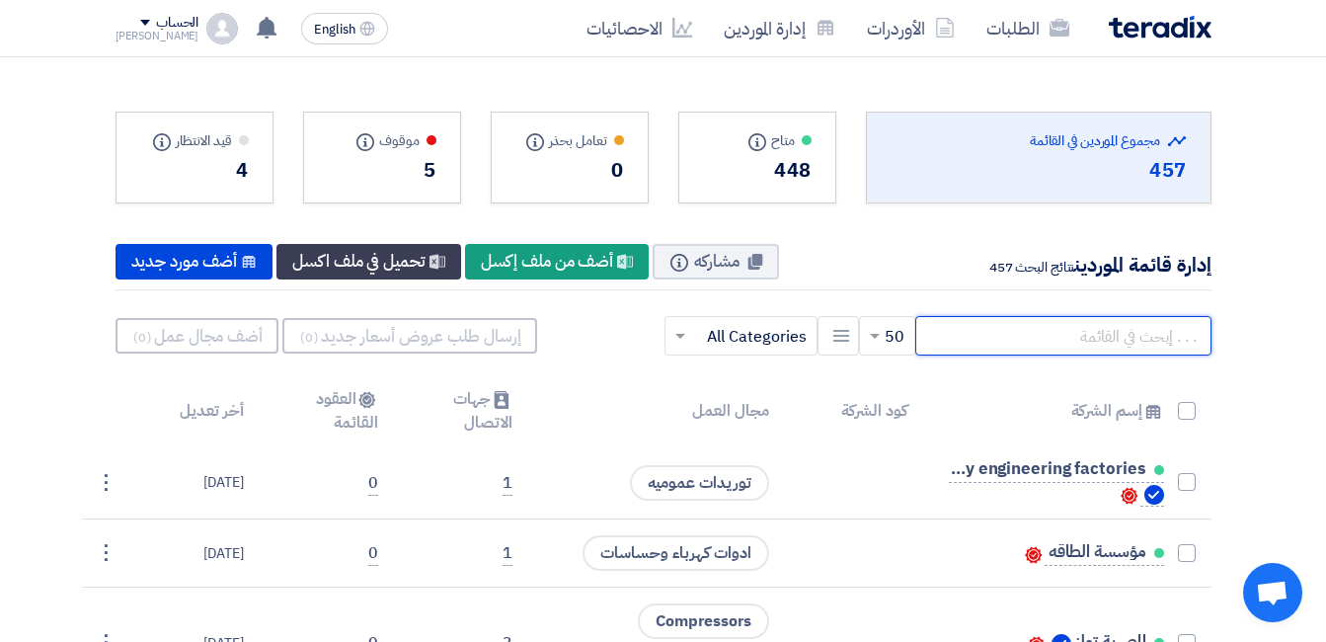
click at [1016, 346] on input "text" at bounding box center [1064, 336] width 296 height 40
type input "السواح"
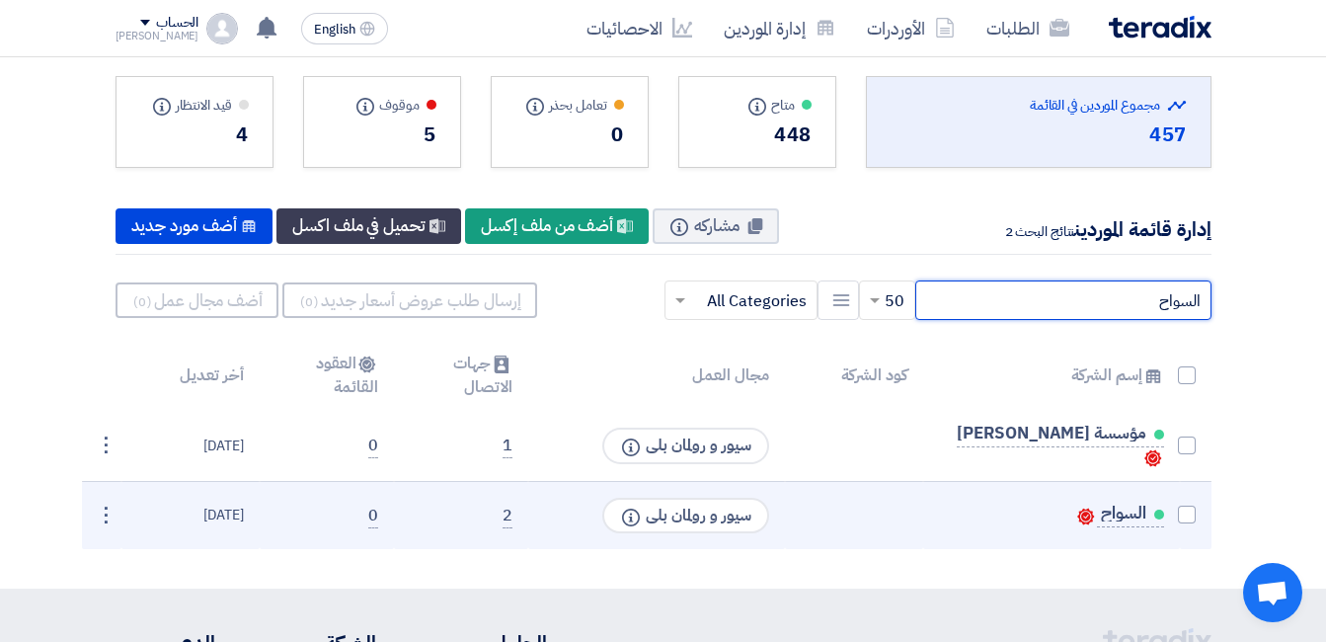
scroll to position [99, 0]
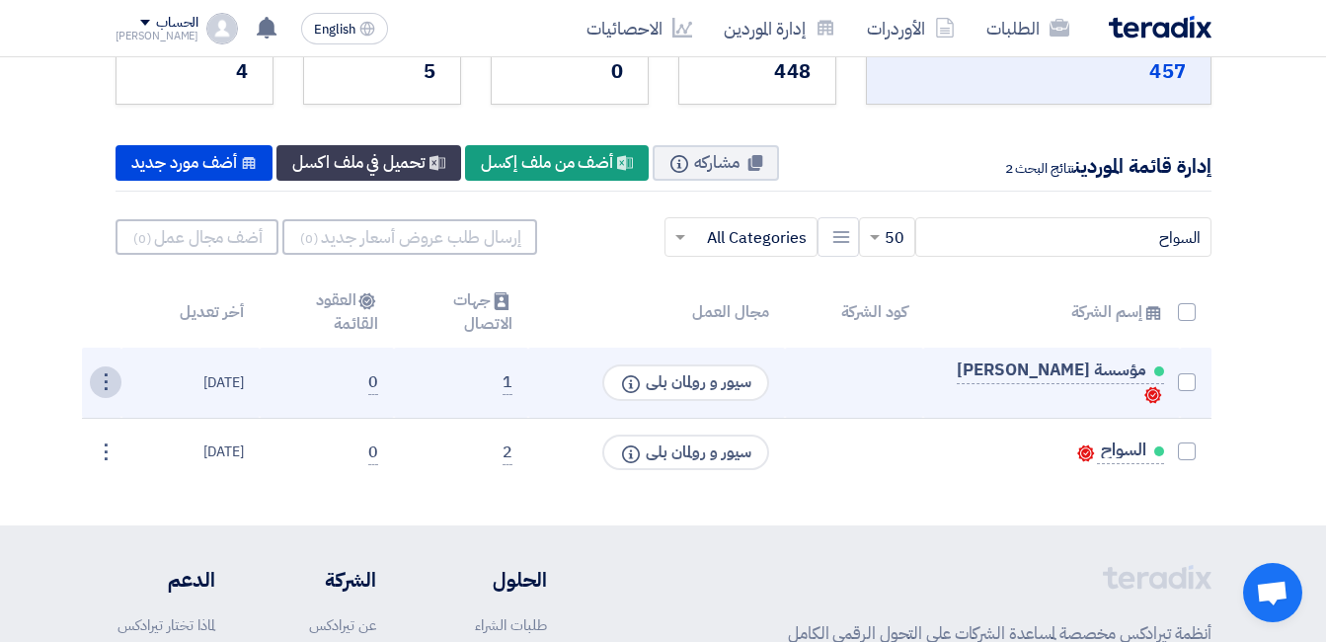
click at [116, 372] on div "⋮" at bounding box center [106, 382] width 32 height 32
click at [91, 403] on div "تعديل" at bounding box center [72, 420] width 99 height 40
click at [101, 381] on div "⋮" at bounding box center [106, 382] width 32 height 32
click at [70, 432] on link "تعديل" at bounding box center [72, 420] width 97 height 29
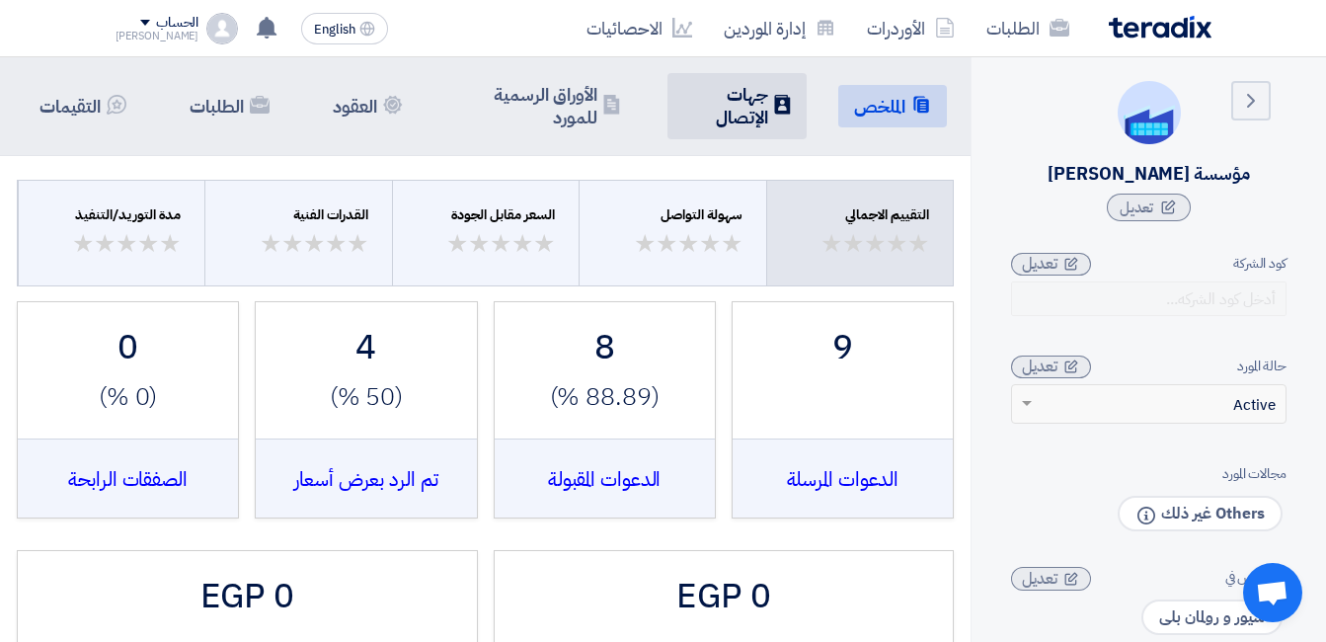
click at [761, 105] on h5 "جهات الإتصال" at bounding box center [725, 106] width 84 height 46
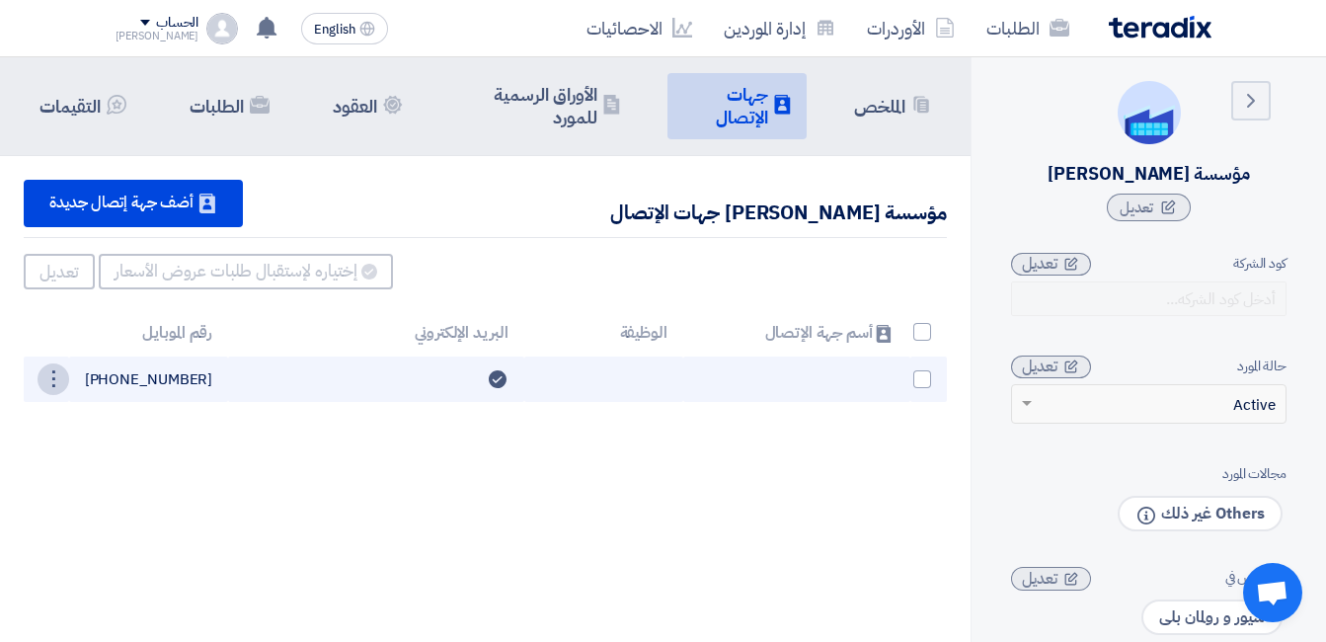
click at [45, 374] on div "⋮" at bounding box center [54, 379] width 32 height 32
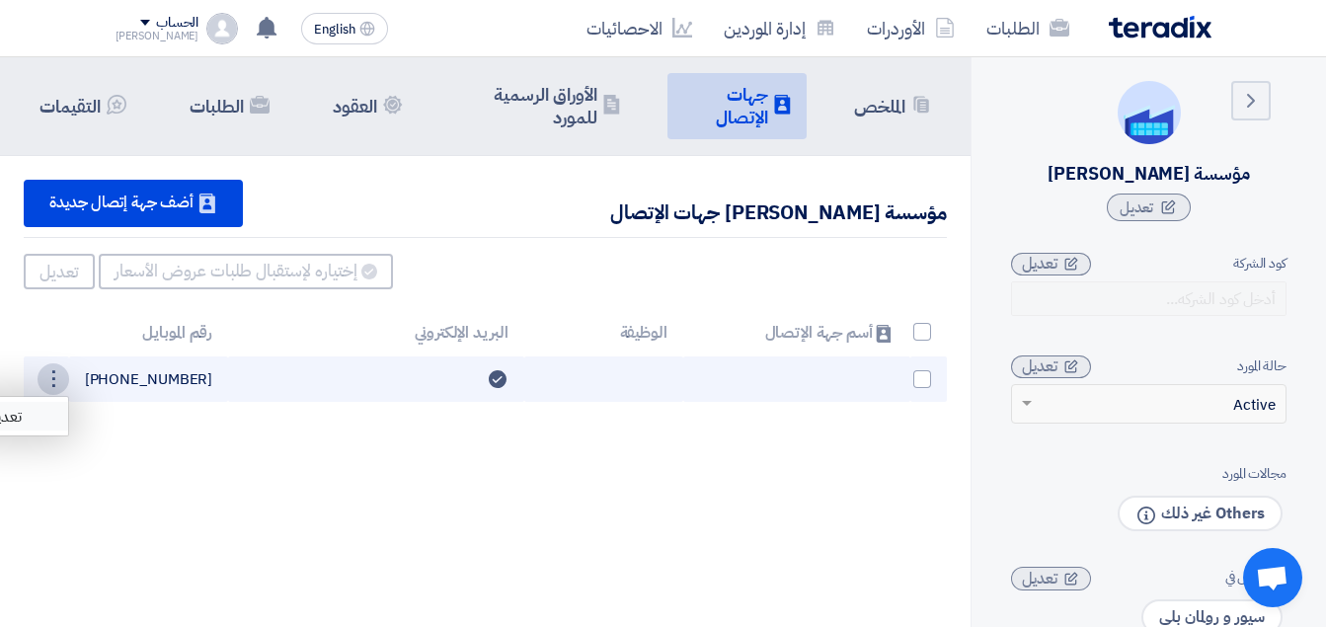
click at [37, 410] on link "تعديل" at bounding box center [19, 416] width 97 height 29
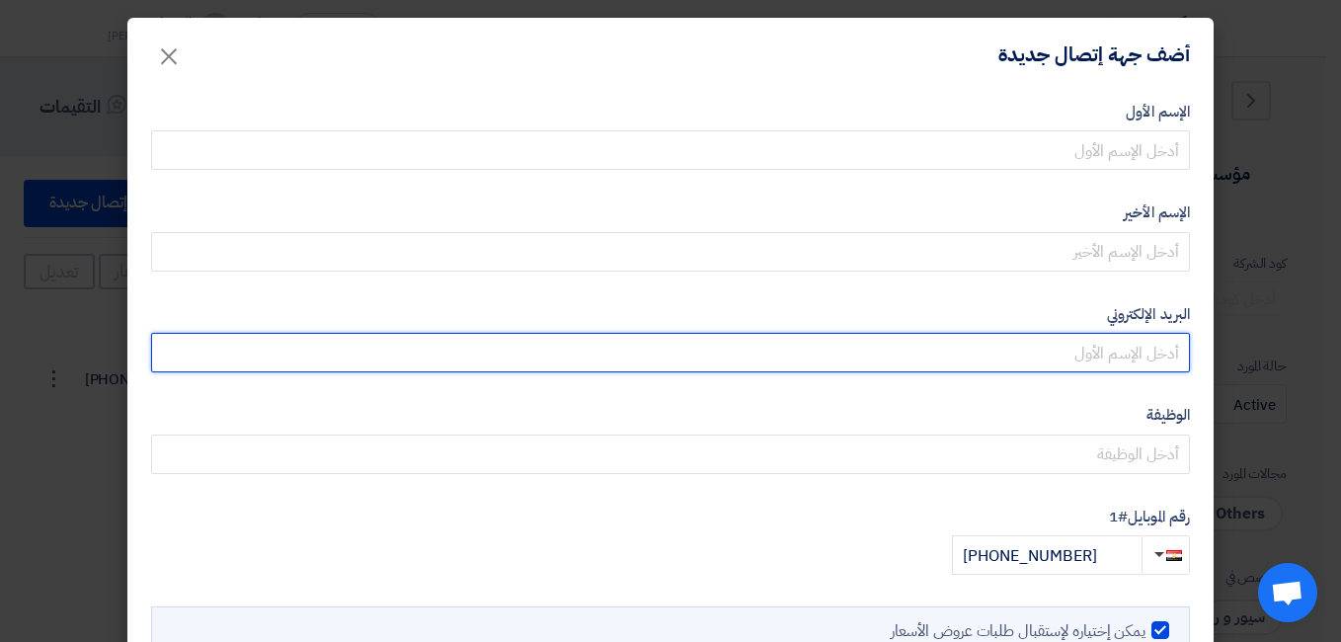
click at [1130, 357] on input "email" at bounding box center [670, 353] width 1039 height 40
paste input "nadasamy5603@gmail.com"
type input "nadasamy5603@gmail.com"
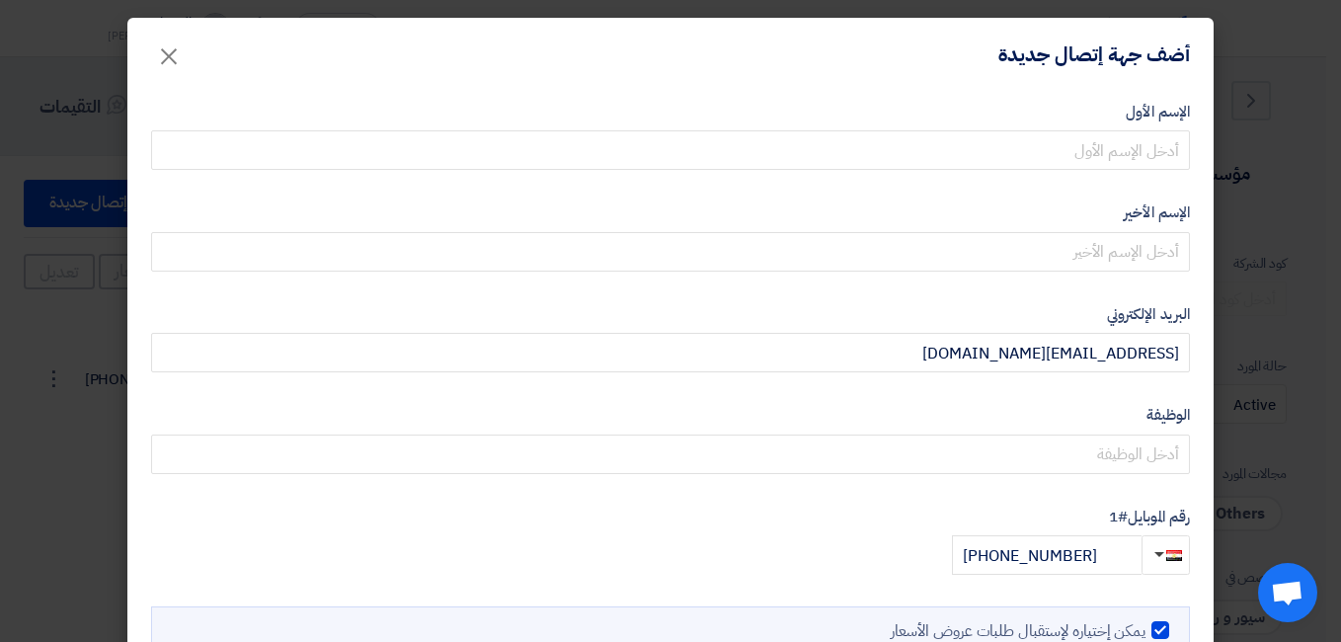
click at [1073, 397] on form "الإسم الأول الإسم الأخير البريد الإلكتروني nadasamy5603@gmail.com الوظيفة رقم ا…" at bounding box center [670, 379] width 1039 height 556
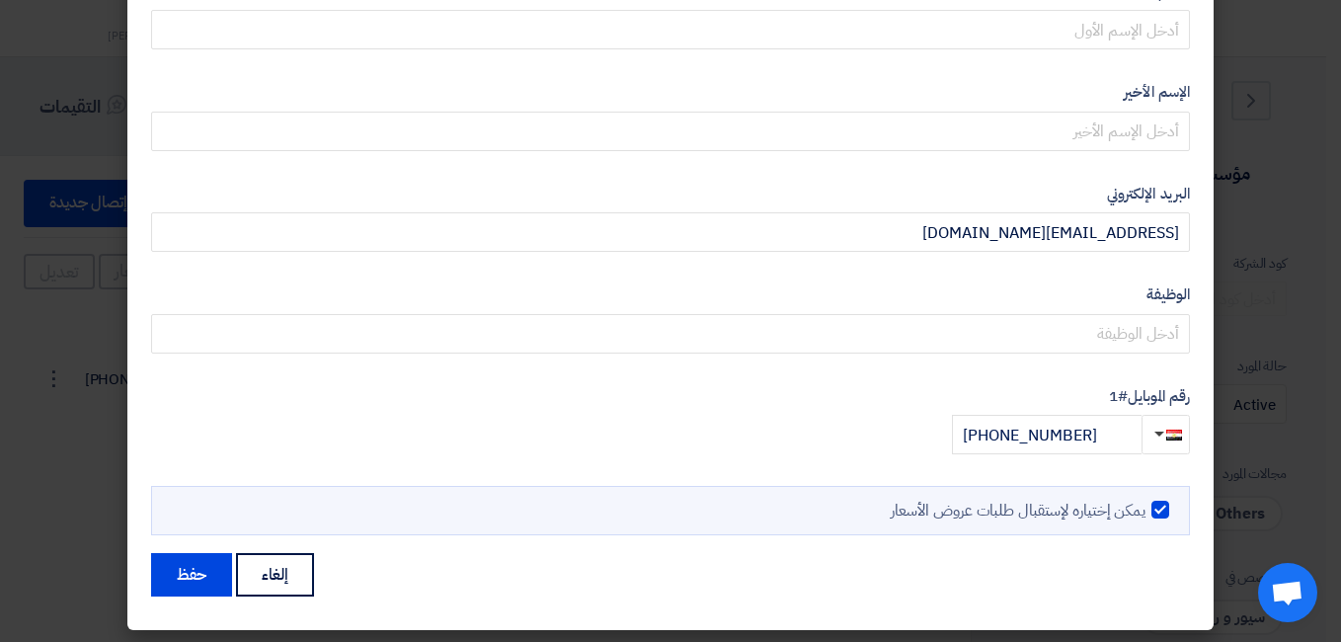
scroll to position [126, 0]
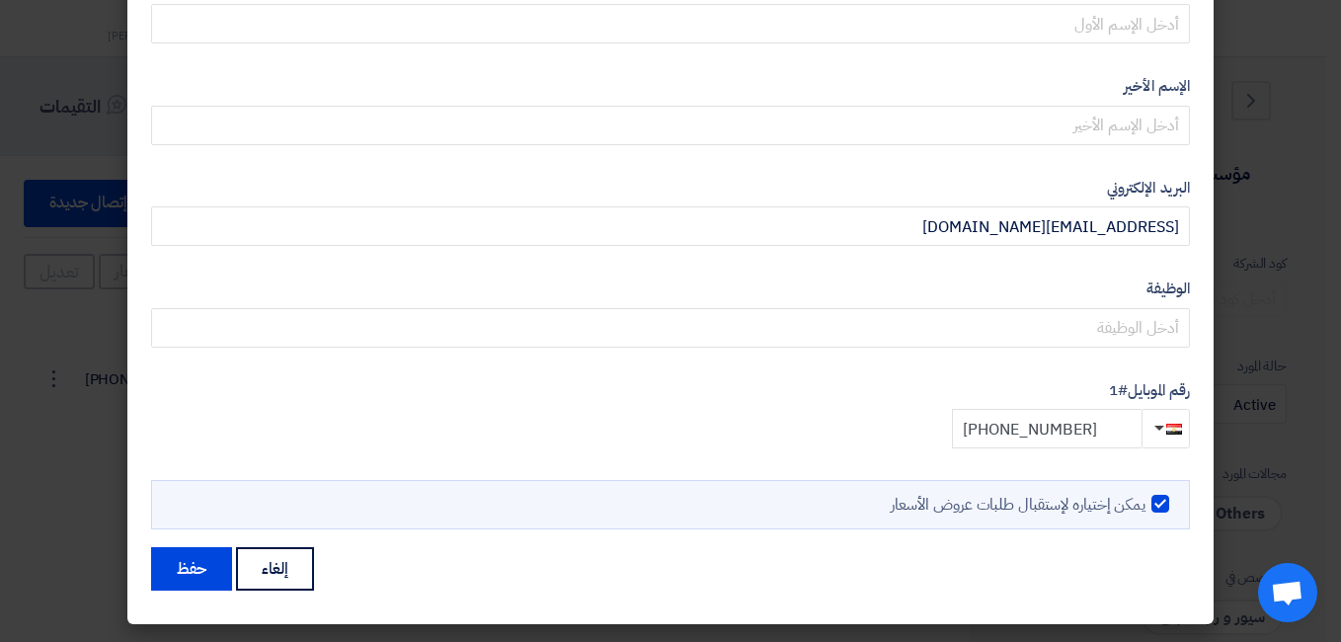
click at [1093, 431] on input "+20 1017388348" at bounding box center [1047, 429] width 190 height 40
click at [202, 571] on button "حفظ" at bounding box center [191, 568] width 81 height 43
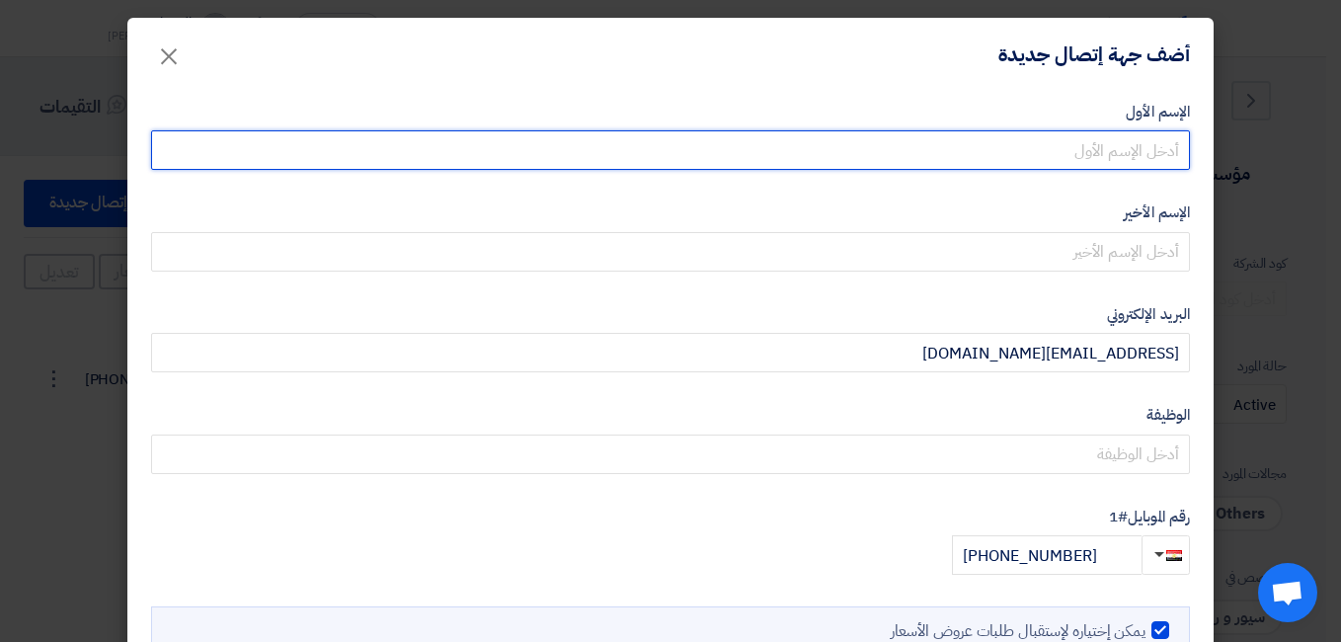
click at [1091, 162] on input "text" at bounding box center [670, 150] width 1039 height 40
type input "آ"
type input "Nada"
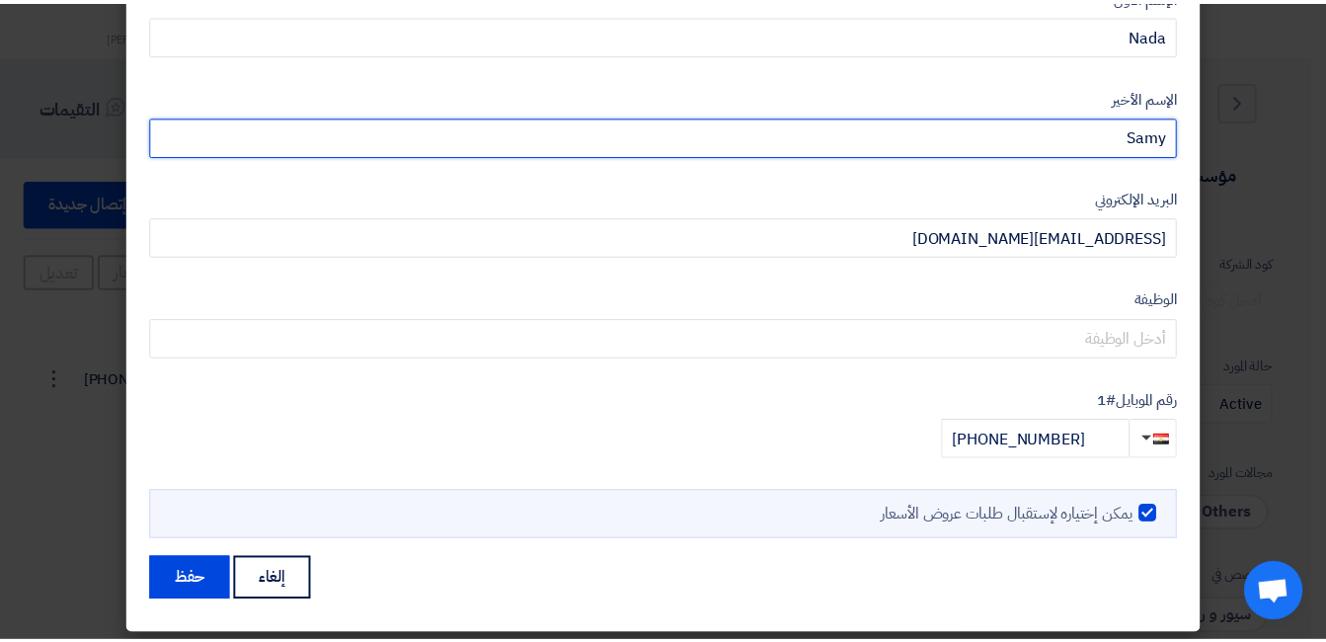
scroll to position [126, 0]
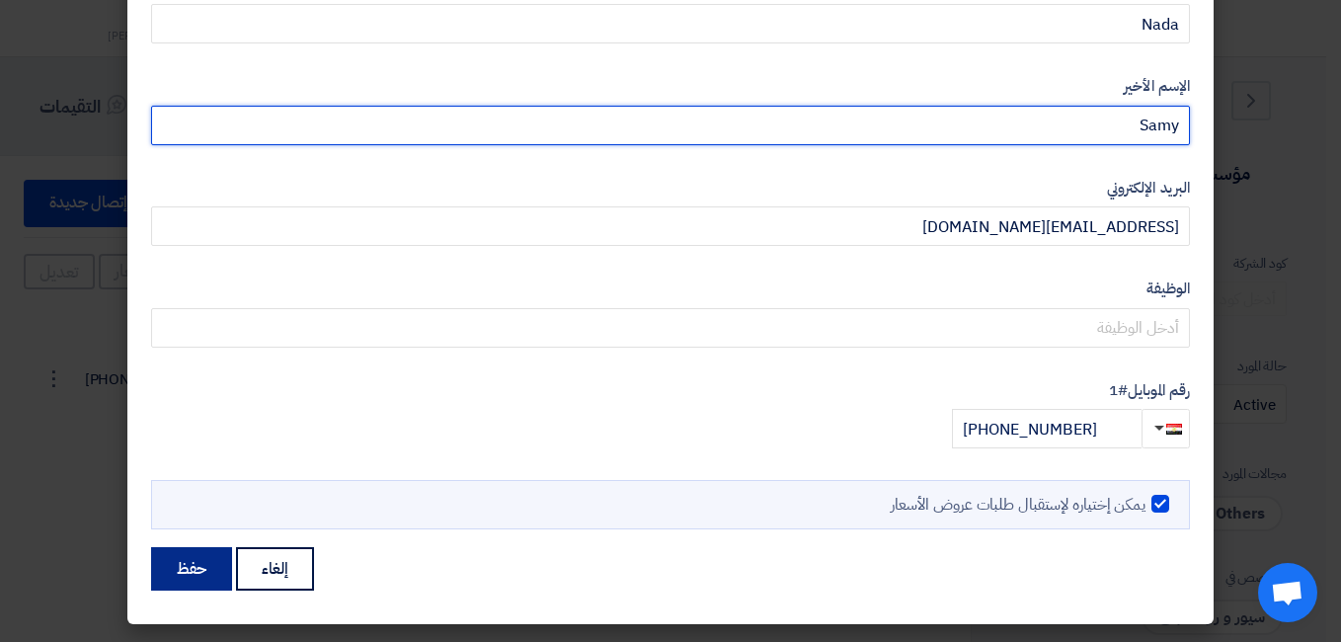
type input "Samy"
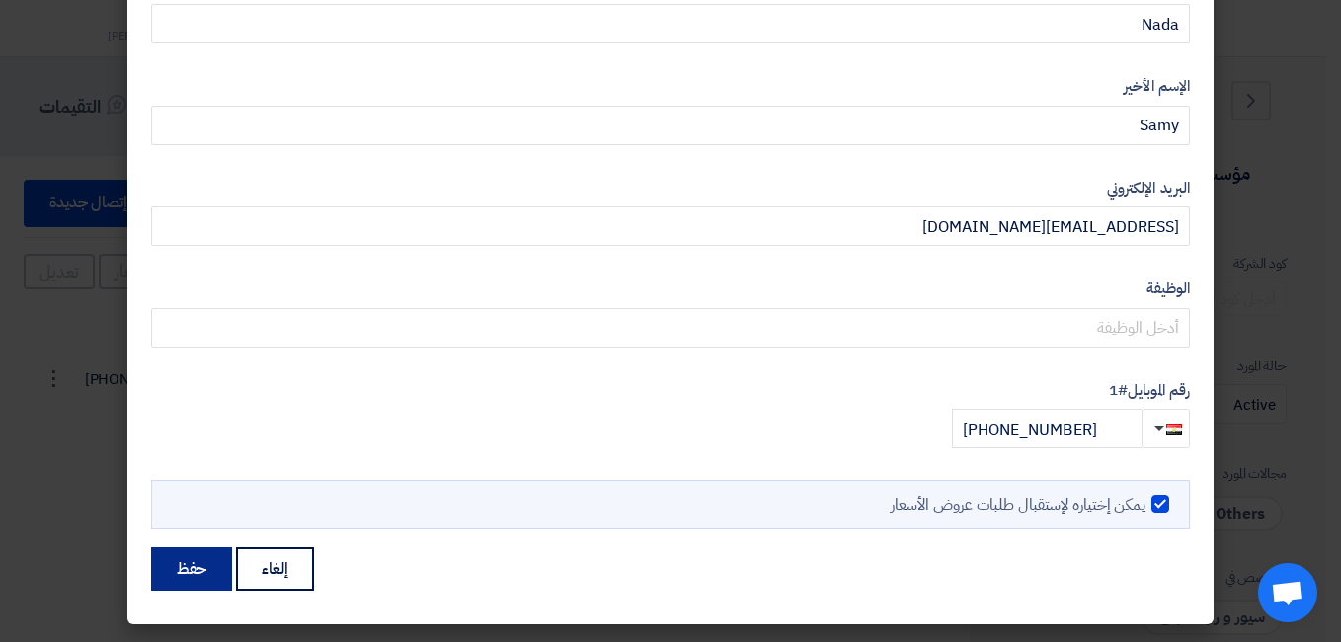
click at [195, 563] on button "حفظ" at bounding box center [191, 568] width 81 height 43
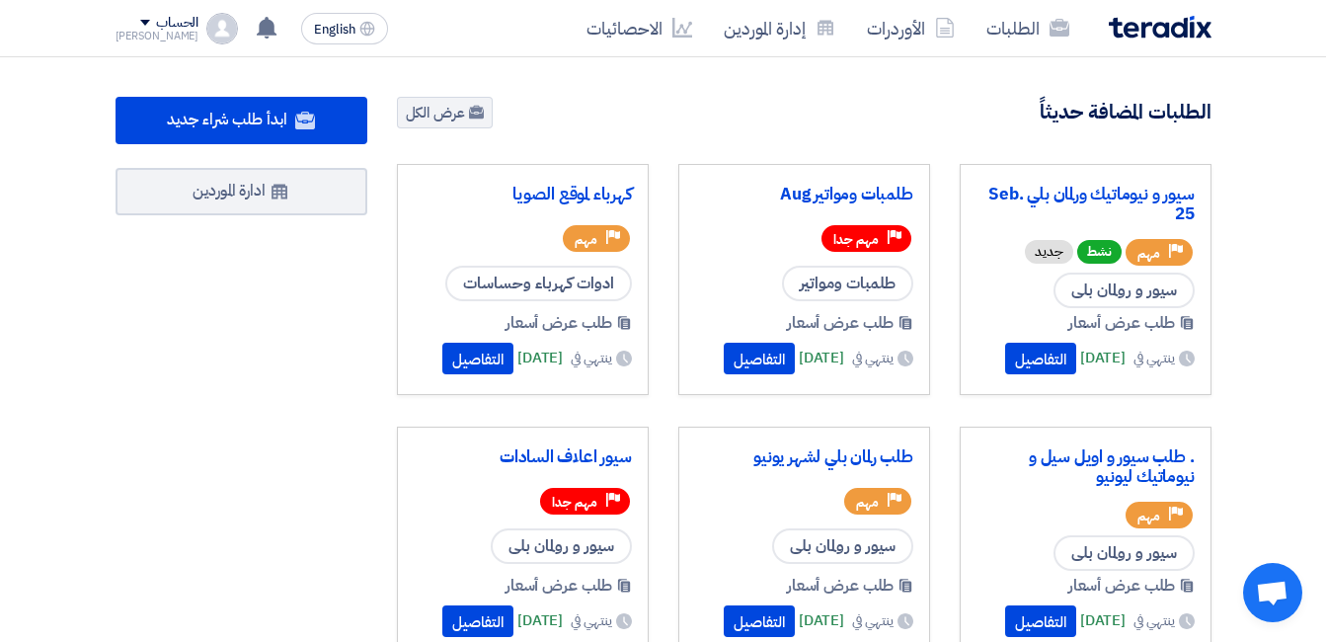
click at [1102, 172] on div "سيور و نيوماتيك ورلمان بلي Seb. 25 Priority مهم نشط جديد سيور و رولمان بلى طلب …" at bounding box center [1086, 279] width 252 height 231
click at [1106, 188] on link "سيور و نيوماتيك ورلمان بلي Seb. 25" at bounding box center [1086, 205] width 218 height 40
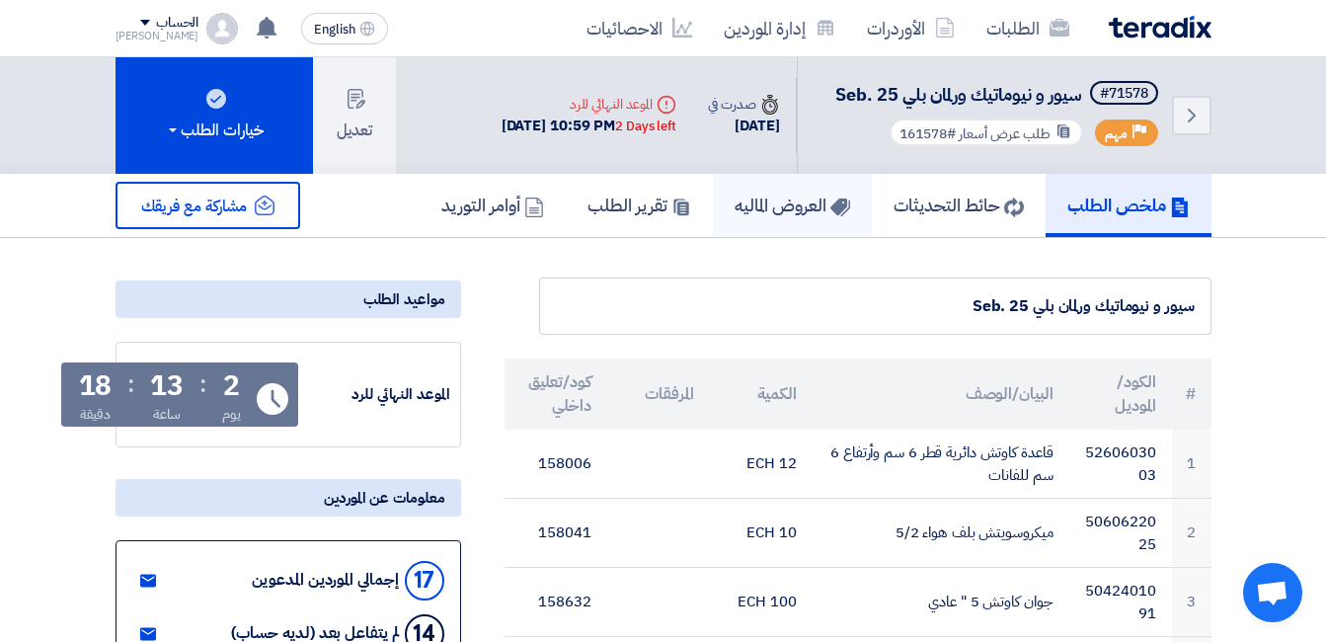
click at [784, 202] on h5 "العروض الماليه" at bounding box center [793, 205] width 116 height 23
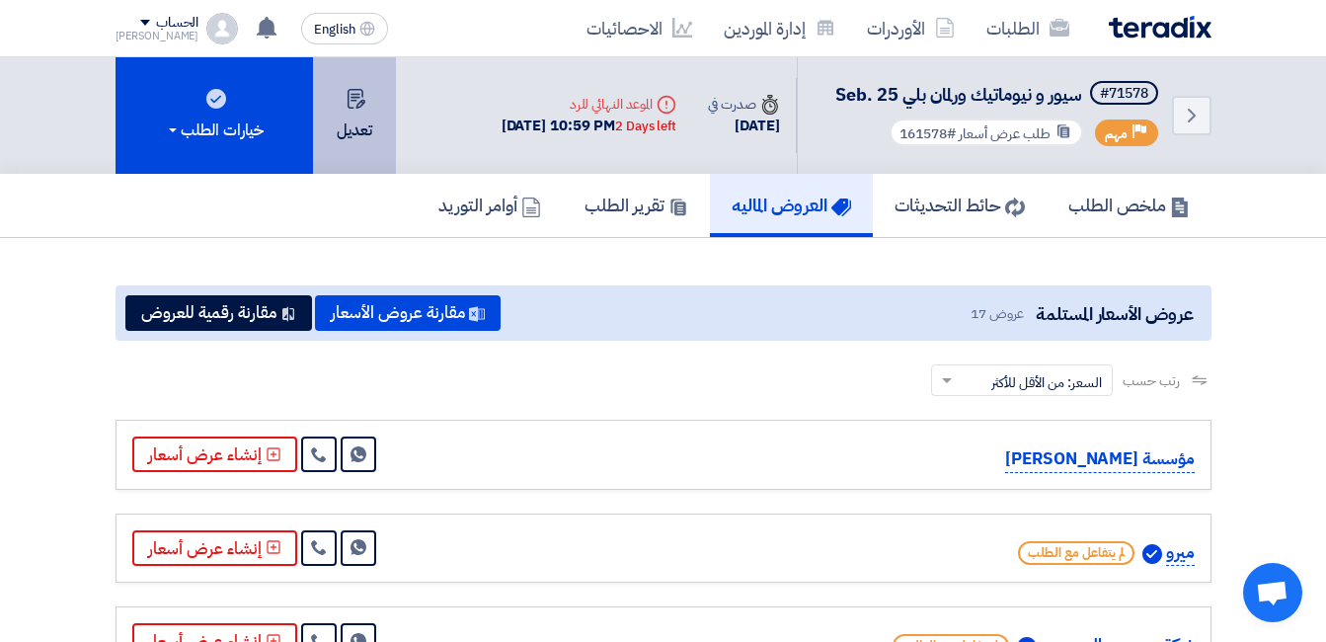
click at [348, 134] on button "تعديل" at bounding box center [354, 115] width 83 height 117
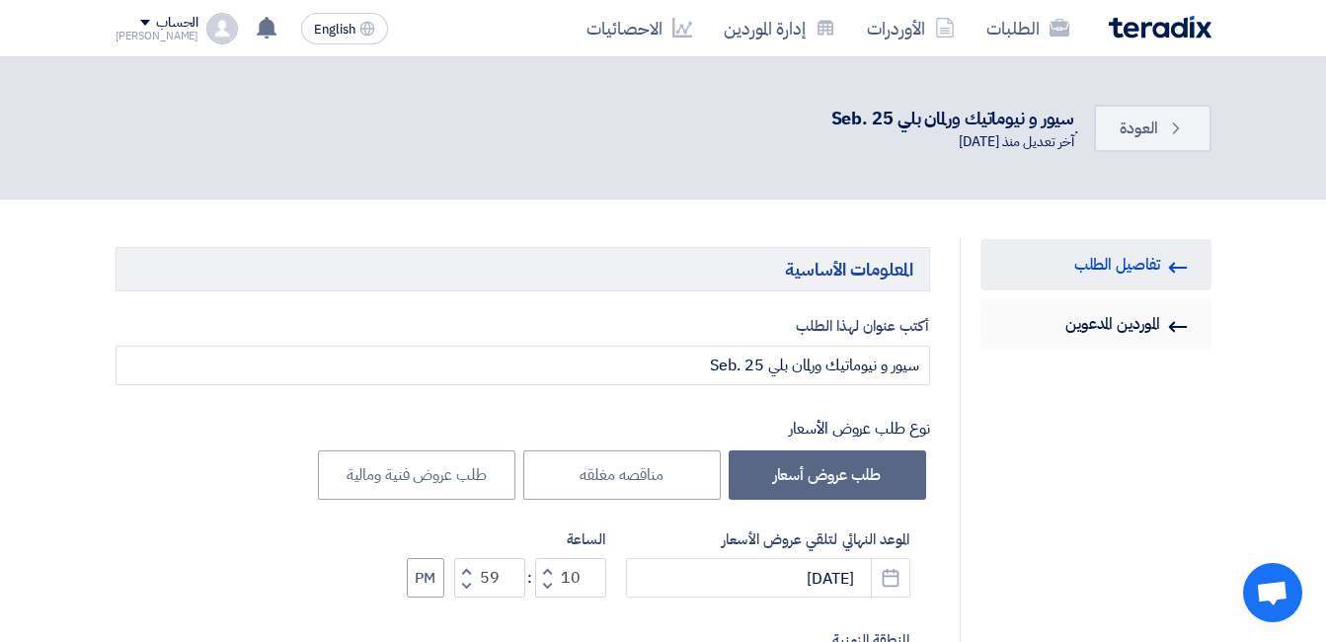
click at [1117, 309] on link "Invited Suppliers الموردين المدعوين" at bounding box center [1096, 323] width 231 height 51
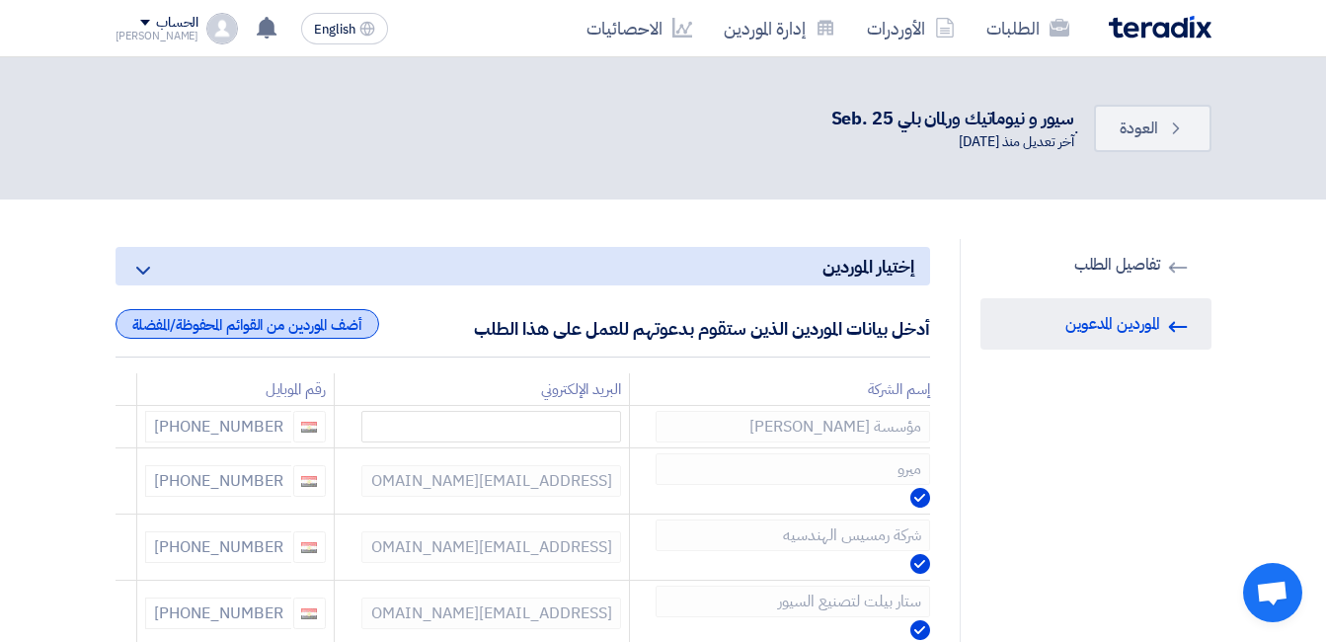
click at [320, 329] on div "أضف الموردين من القوائم المحفوظة/المفضلة" at bounding box center [248, 324] width 264 height 30
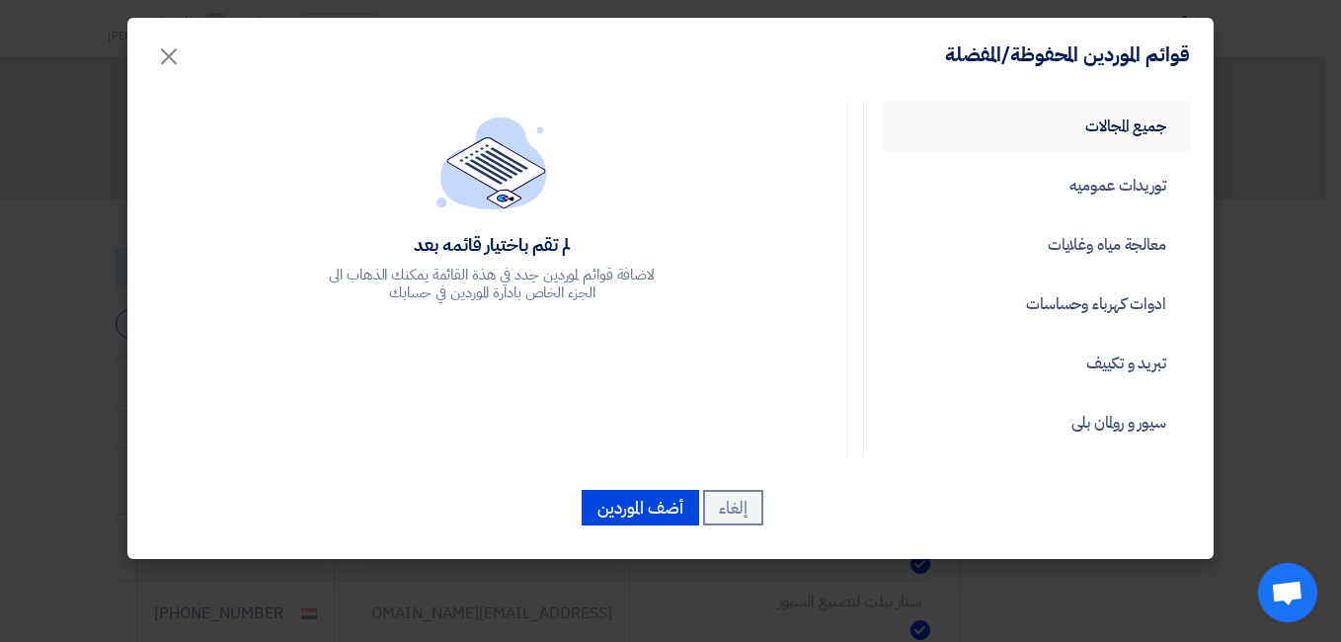
click at [1114, 117] on link "جميع المجالات" at bounding box center [1037, 126] width 306 height 51
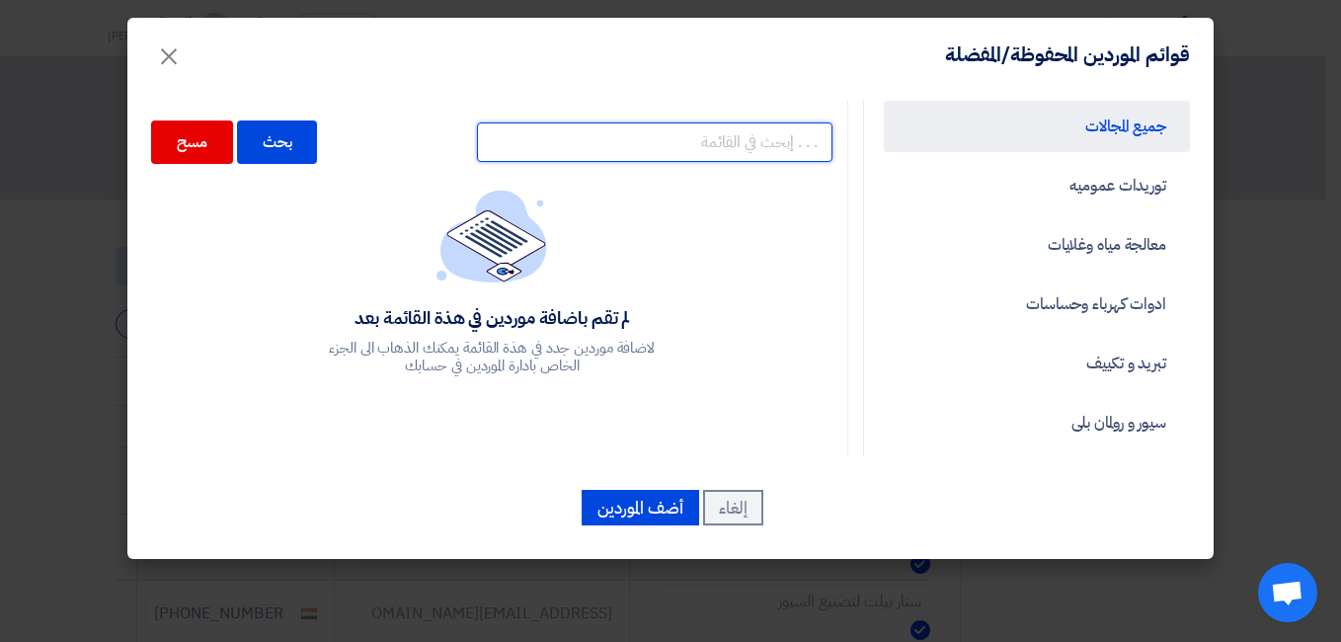
click at [742, 134] on input "text" at bounding box center [655, 142] width 356 height 40
type input "السواح"
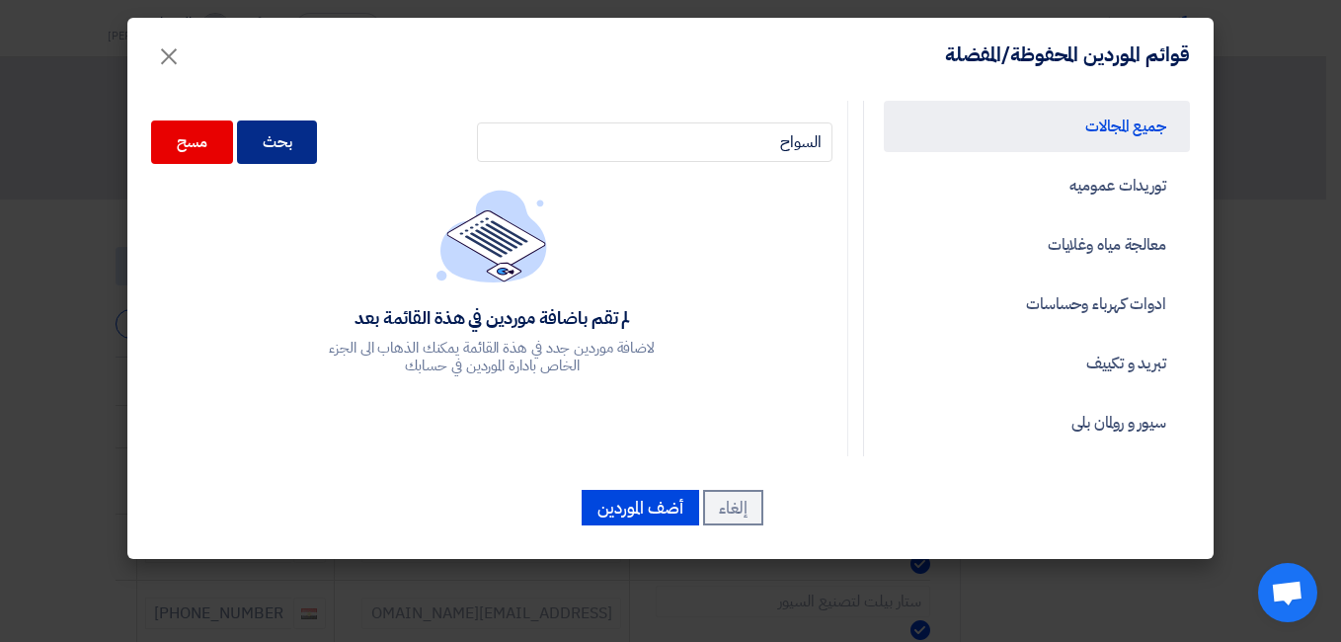
click at [271, 142] on div "بحث" at bounding box center [277, 141] width 81 height 43
click at [304, 151] on div "بحث" at bounding box center [277, 141] width 81 height 43
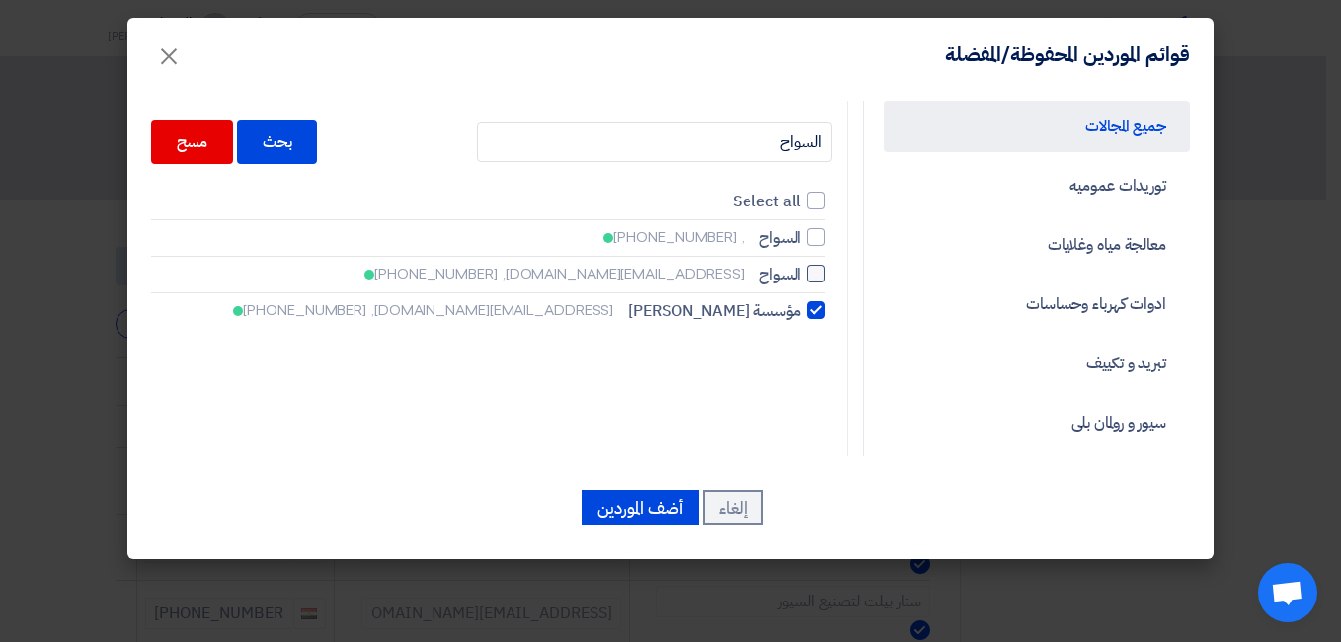
click at [817, 273] on div at bounding box center [816, 274] width 18 height 18
click at [801, 273] on input "السواح nadasamy5603@gmail.com, +201032621677" at bounding box center [794, 274] width 13 height 13
checkbox input "true"
click at [823, 314] on div at bounding box center [816, 310] width 18 height 18
click at [801, 314] on input "مؤسسة سعيد السواح nadasamy5603@gmail.com, +201017388348" at bounding box center [794, 310] width 13 height 13
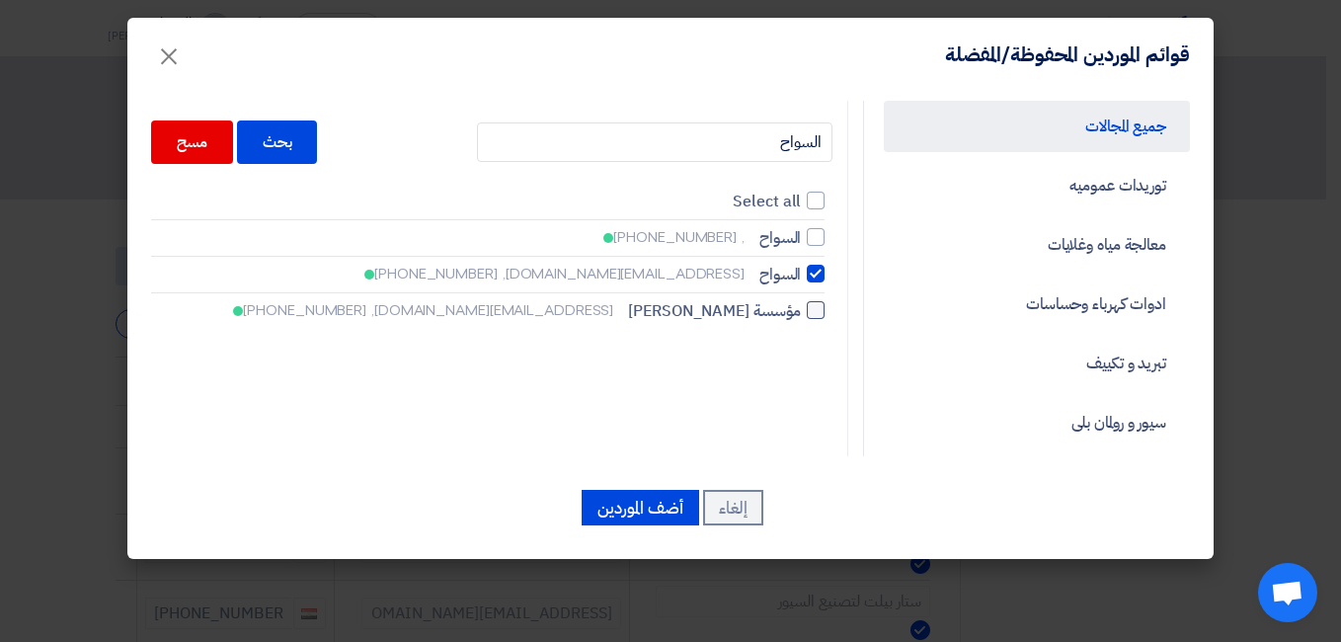
checkbox input "false"
click at [651, 505] on button "أضف الموردين" at bounding box center [641, 508] width 118 height 36
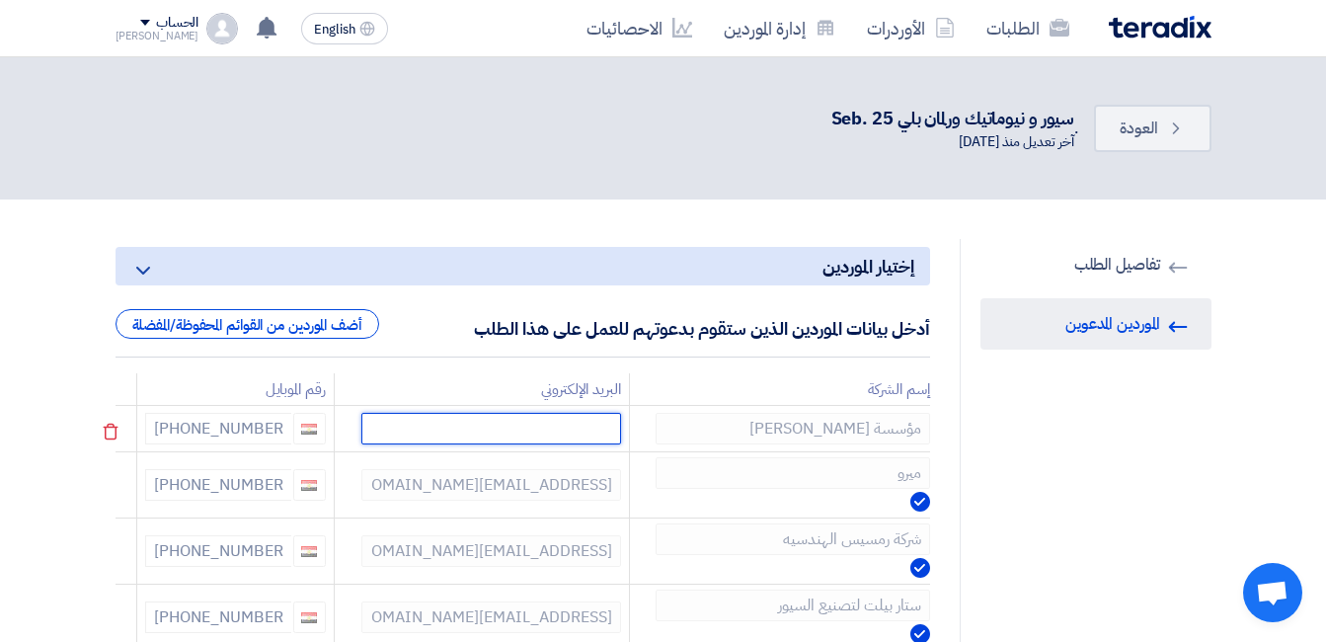
click at [537, 429] on input "text" at bounding box center [490, 429] width 259 height 32
paste input "nadasamy5603@gmail.com"
click at [400, 426] on input "nadasamy5603@gmail.com" at bounding box center [490, 429] width 259 height 32
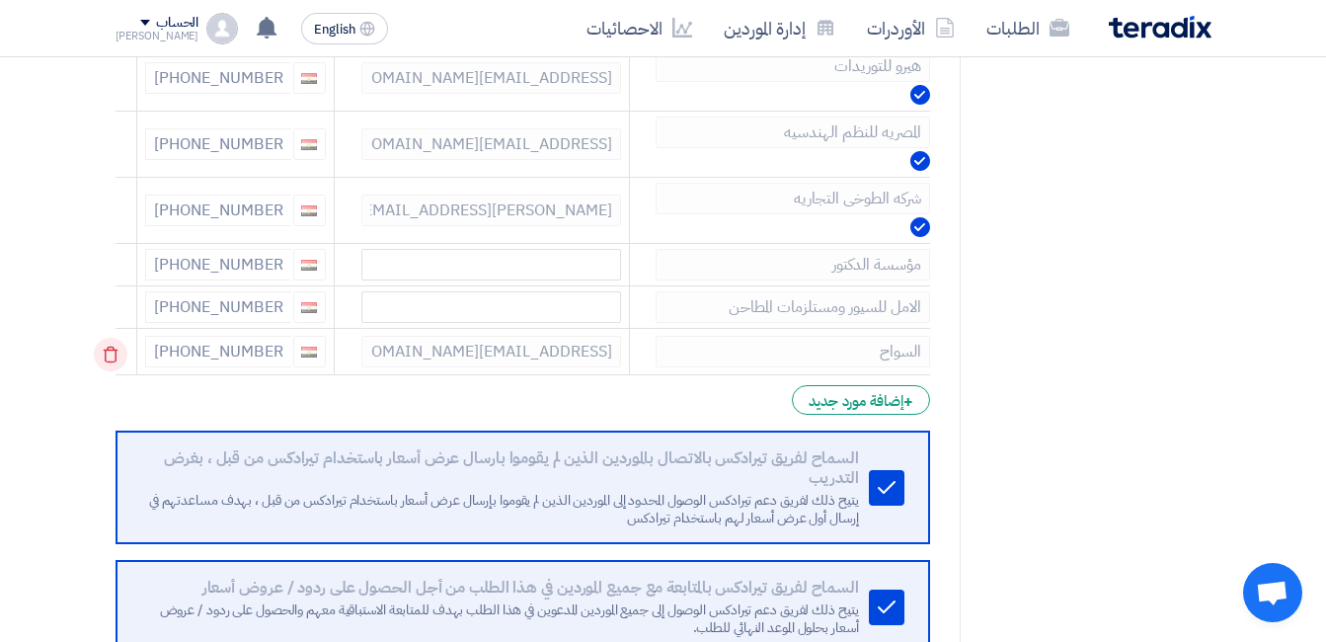
scroll to position [1086, 0]
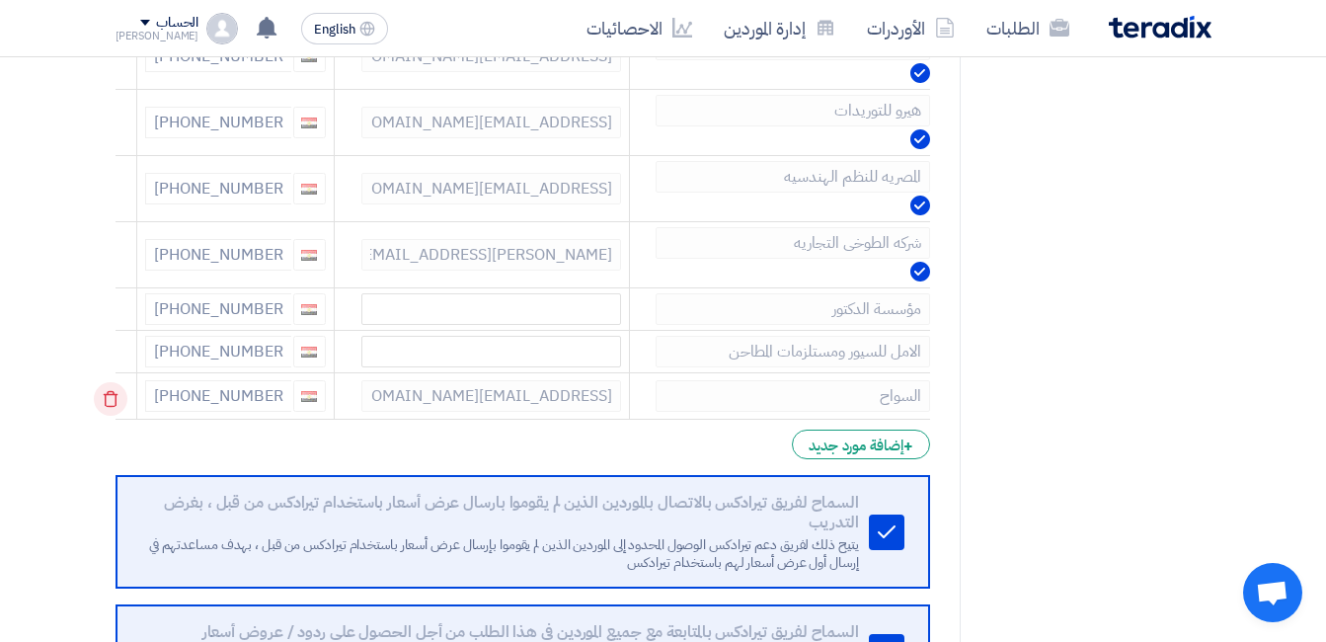
type input "nadasamy5603@gmail.com"
click at [116, 404] on td at bounding box center [127, 396] width 22 height 46
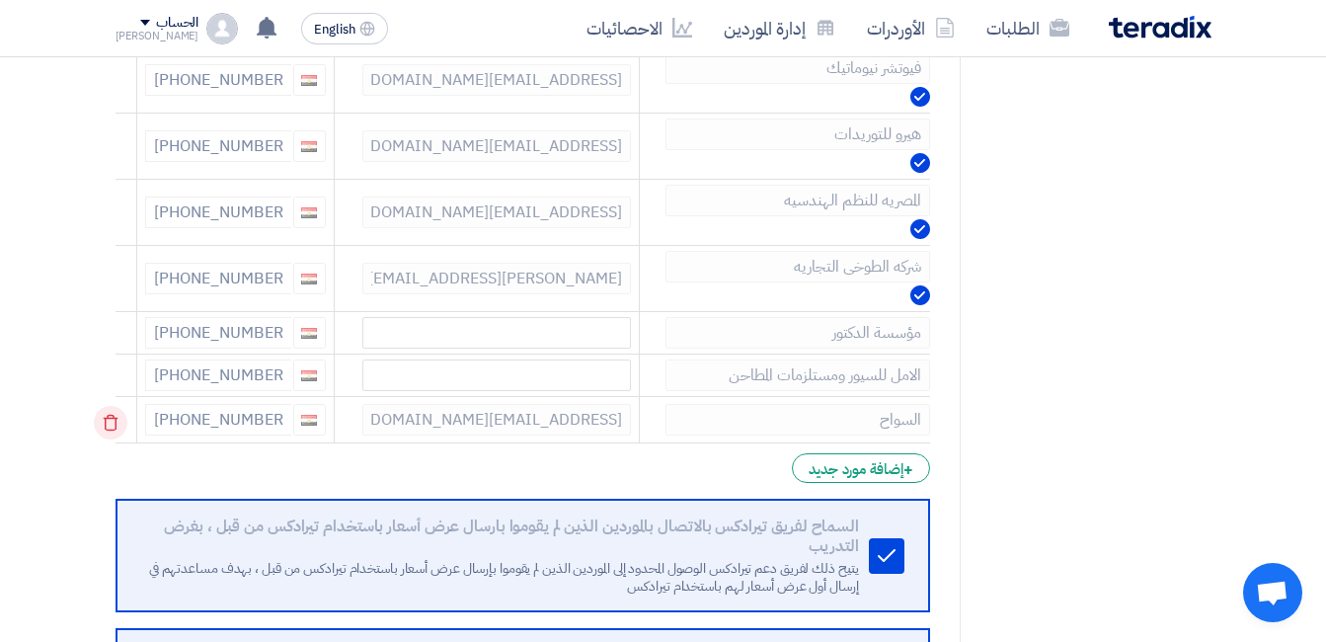
click at [109, 418] on icon at bounding box center [111, 423] width 34 height 34
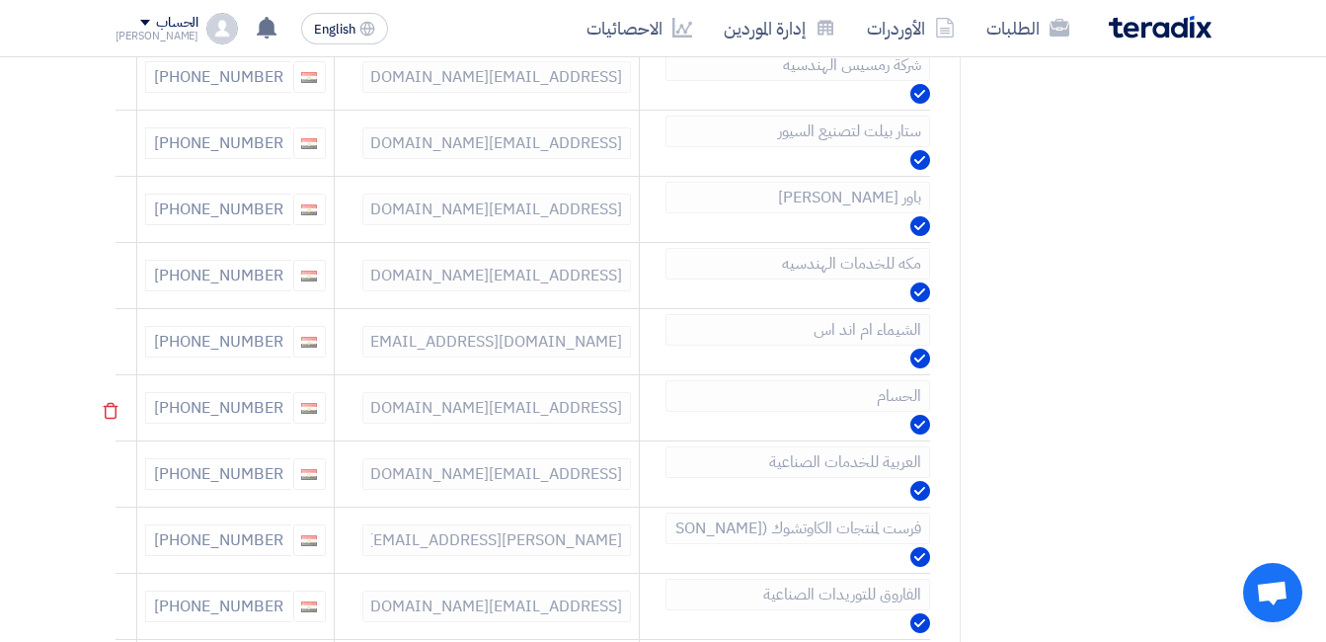
scroll to position [0, 0]
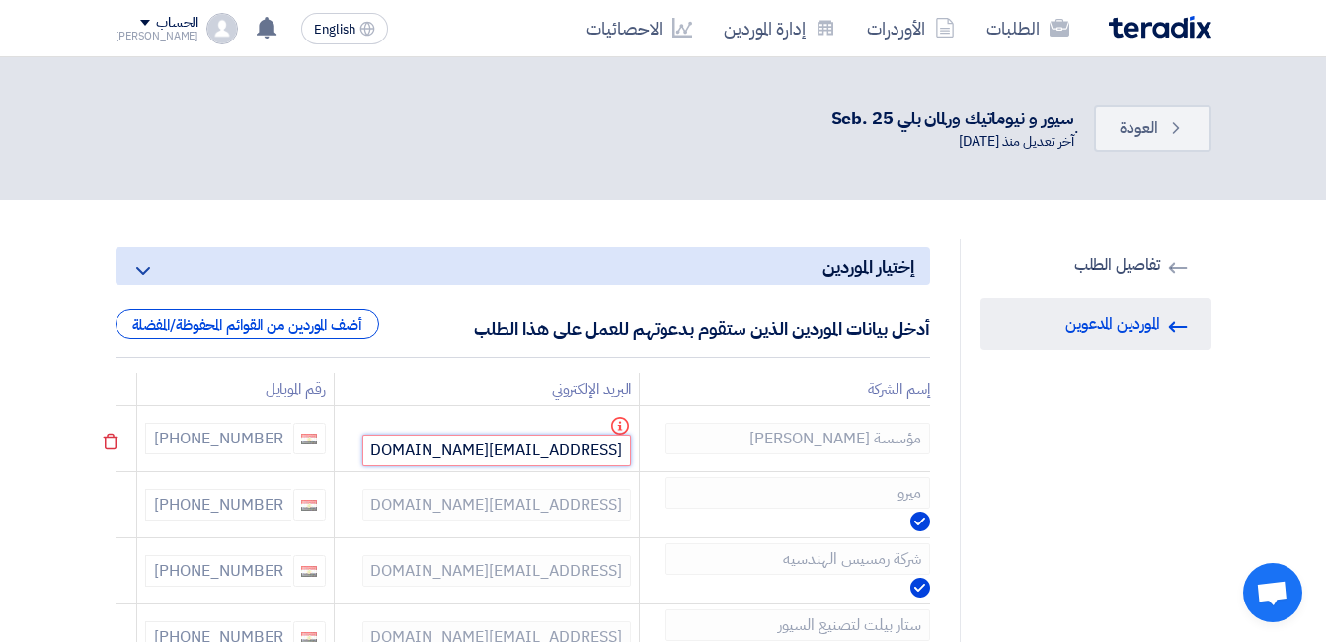
click at [451, 454] on input "nadasamy5603@gmail.com" at bounding box center [496, 451] width 269 height 32
click at [428, 455] on input "nadasamy5603@gmail.com" at bounding box center [496, 451] width 269 height 32
click at [409, 452] on input "nadasamy5603@gmail.com" at bounding box center [496, 451] width 269 height 32
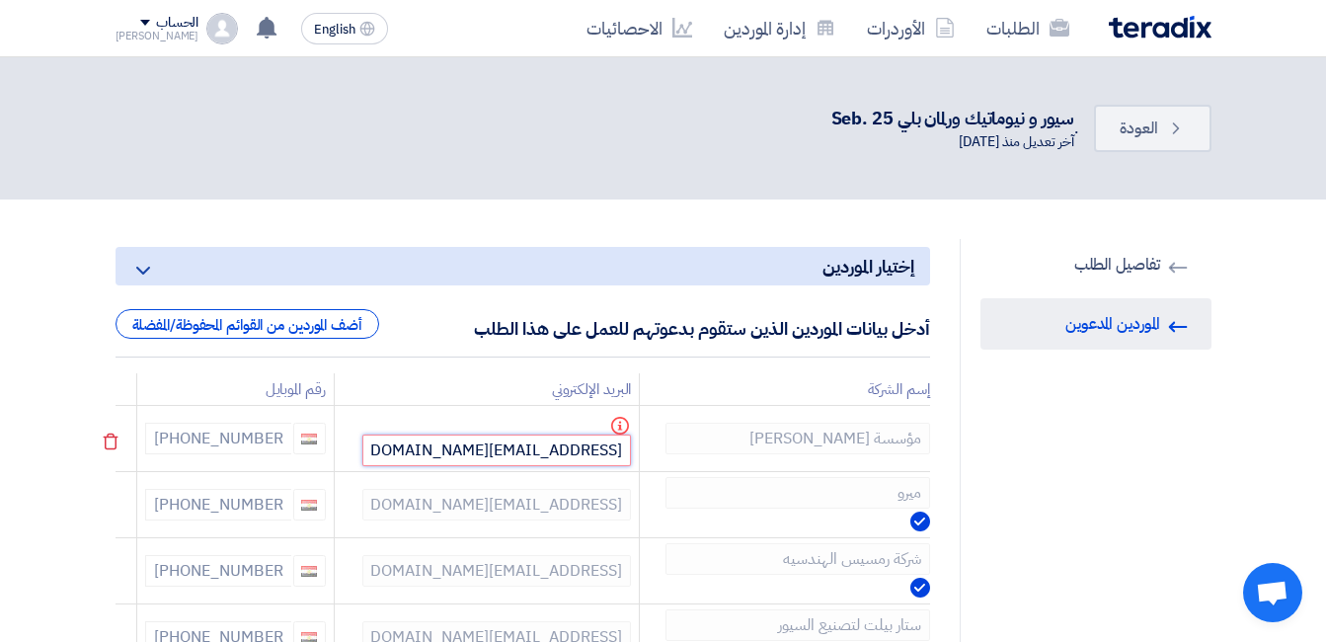
click at [409, 452] on input "nadasamy5603@gmail.com" at bounding box center [496, 451] width 269 height 32
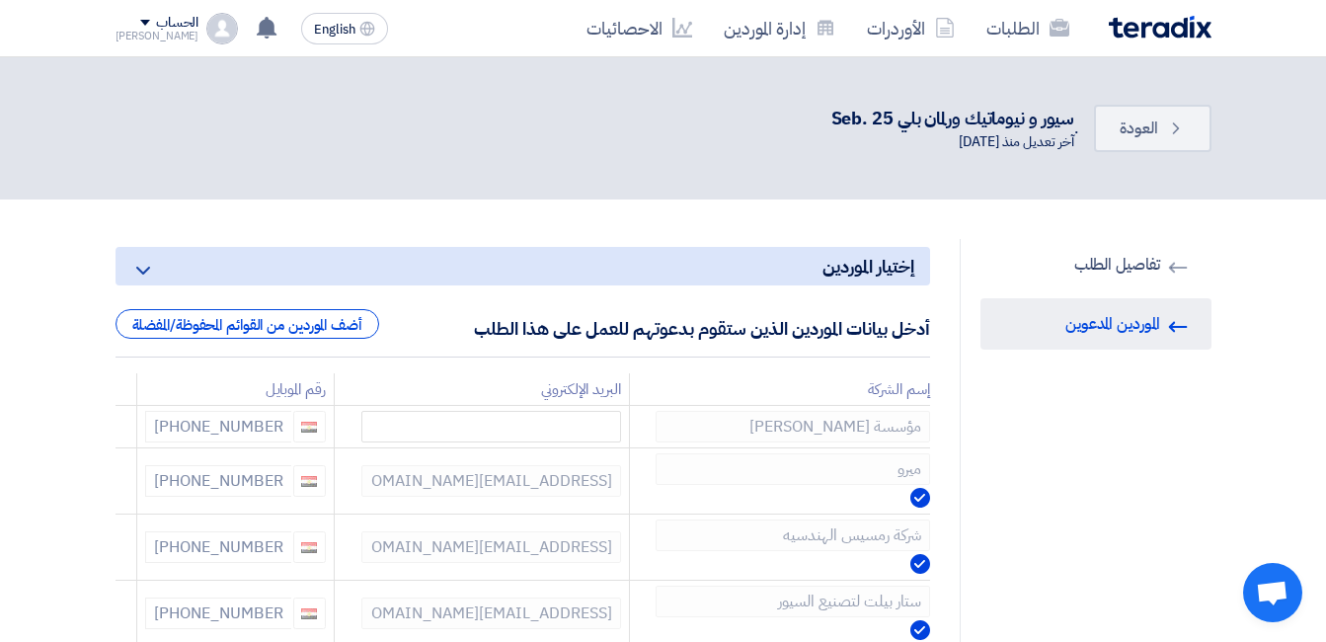
click at [119, 425] on icon at bounding box center [111, 432] width 34 height 34
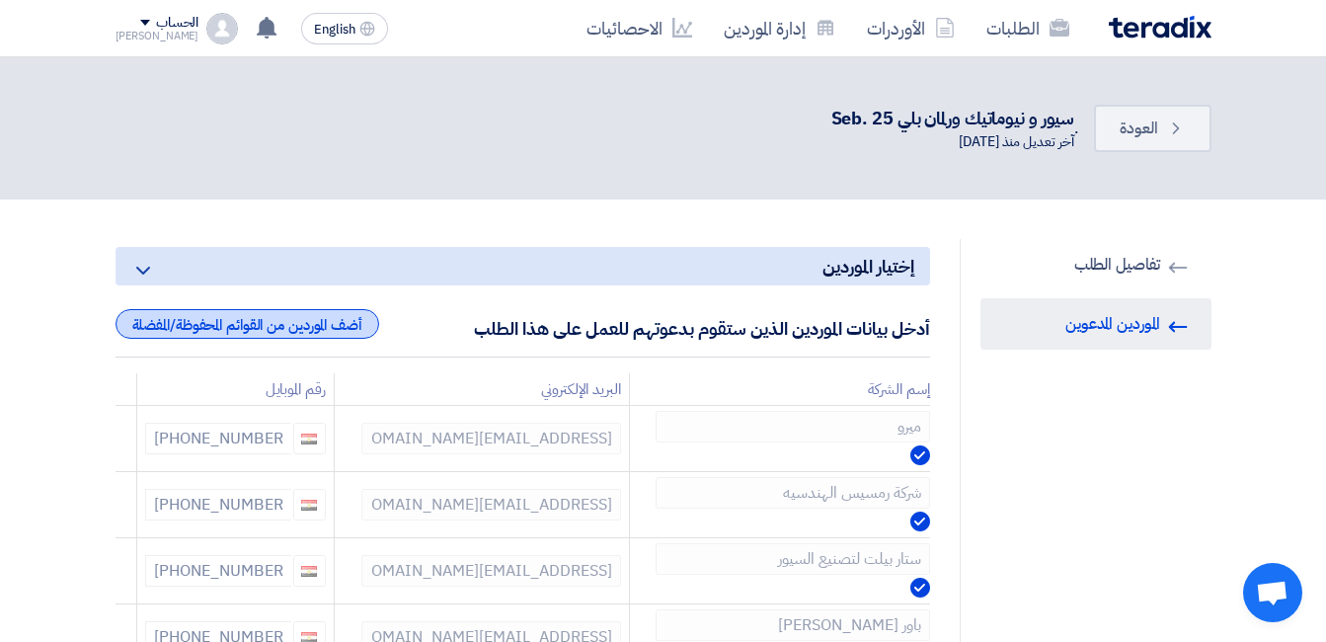
click at [238, 329] on div "أضف الموردين من القوائم المحفوظة/المفضلة" at bounding box center [248, 324] width 264 height 30
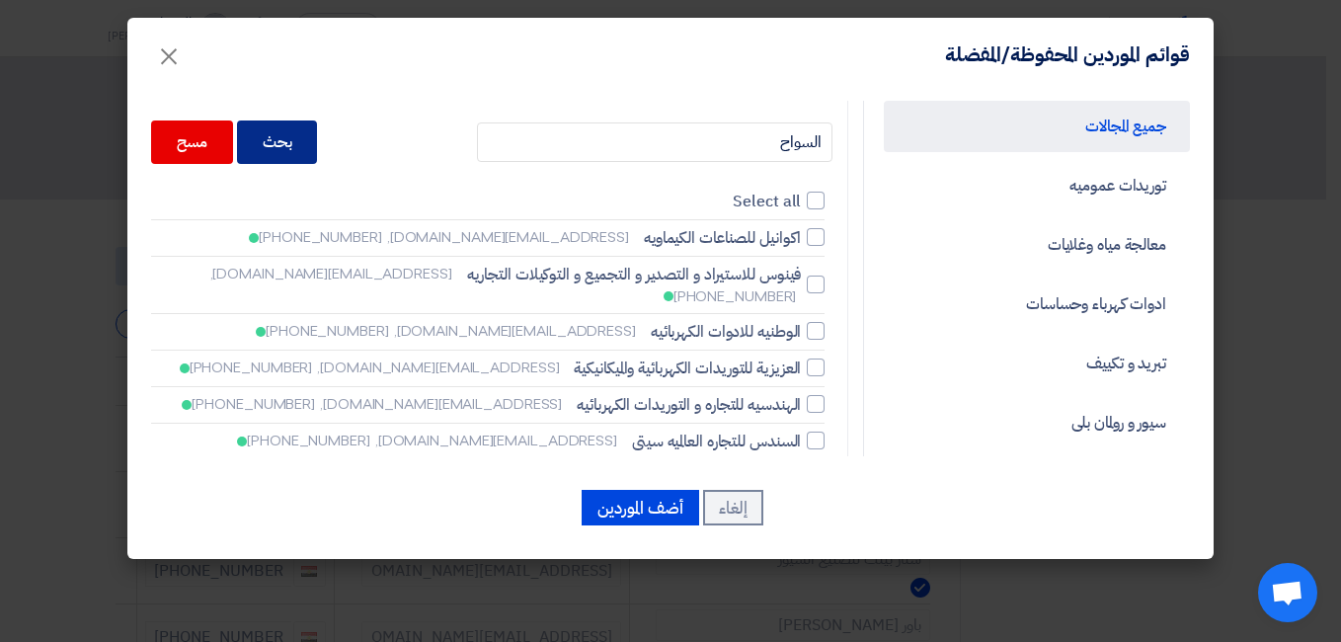
click at [318, 156] on div "بحث" at bounding box center [277, 141] width 81 height 43
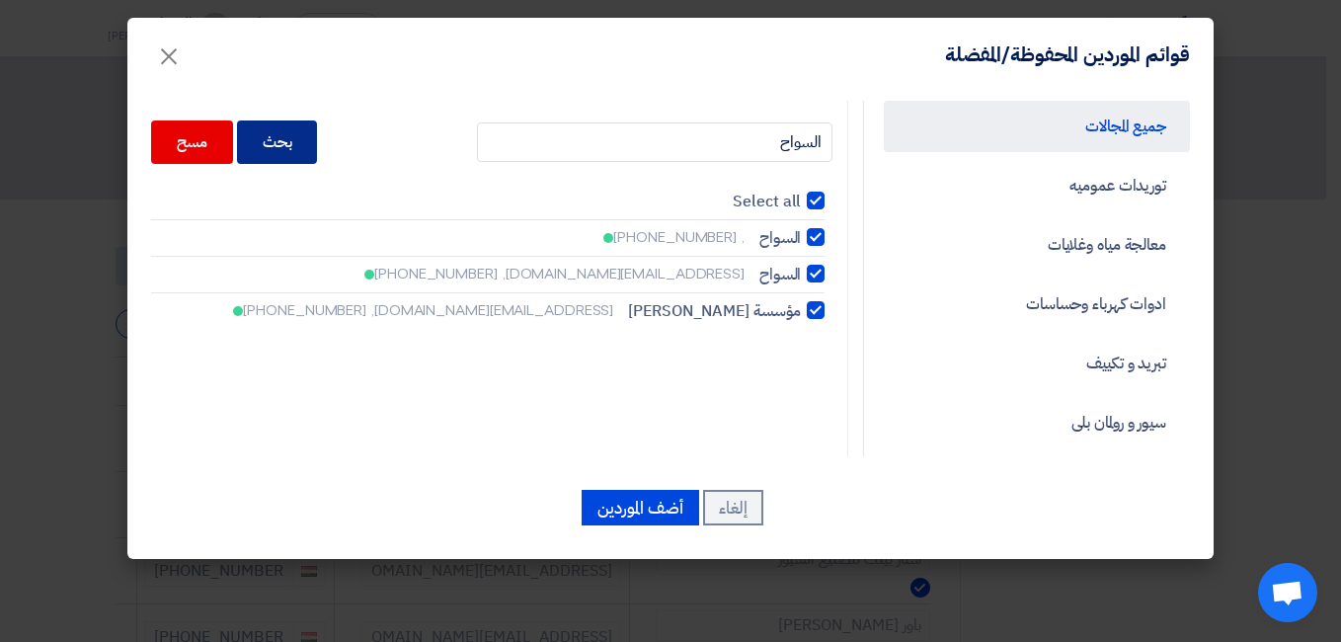
checkbox input "true"
click at [812, 242] on div at bounding box center [816, 237] width 18 height 18
click at [801, 242] on input "السواح , +201032621677" at bounding box center [794, 237] width 13 height 13
checkbox input "false"
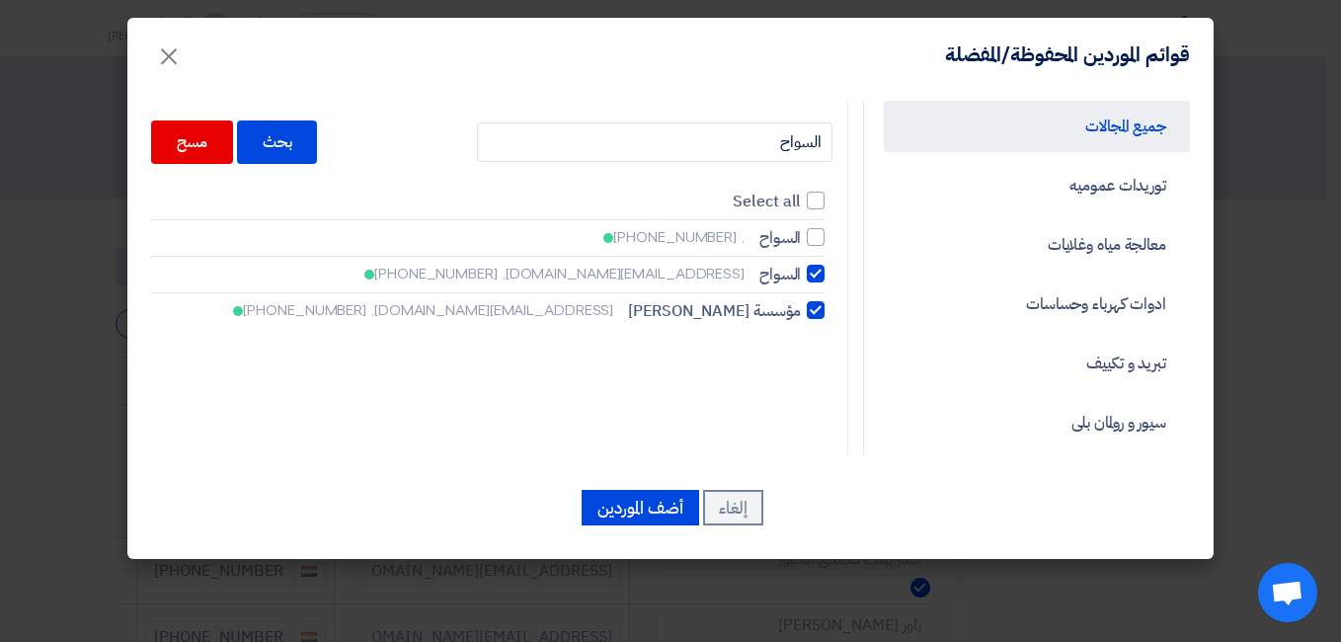
click at [822, 307] on div at bounding box center [816, 310] width 18 height 18
click at [801, 307] on input "مؤسسة سعيد السواح nadasamy5603@gmail.com, +201017388348" at bounding box center [794, 310] width 13 height 13
checkbox input "false"
click at [673, 496] on button "أضف الموردين" at bounding box center [641, 508] width 118 height 36
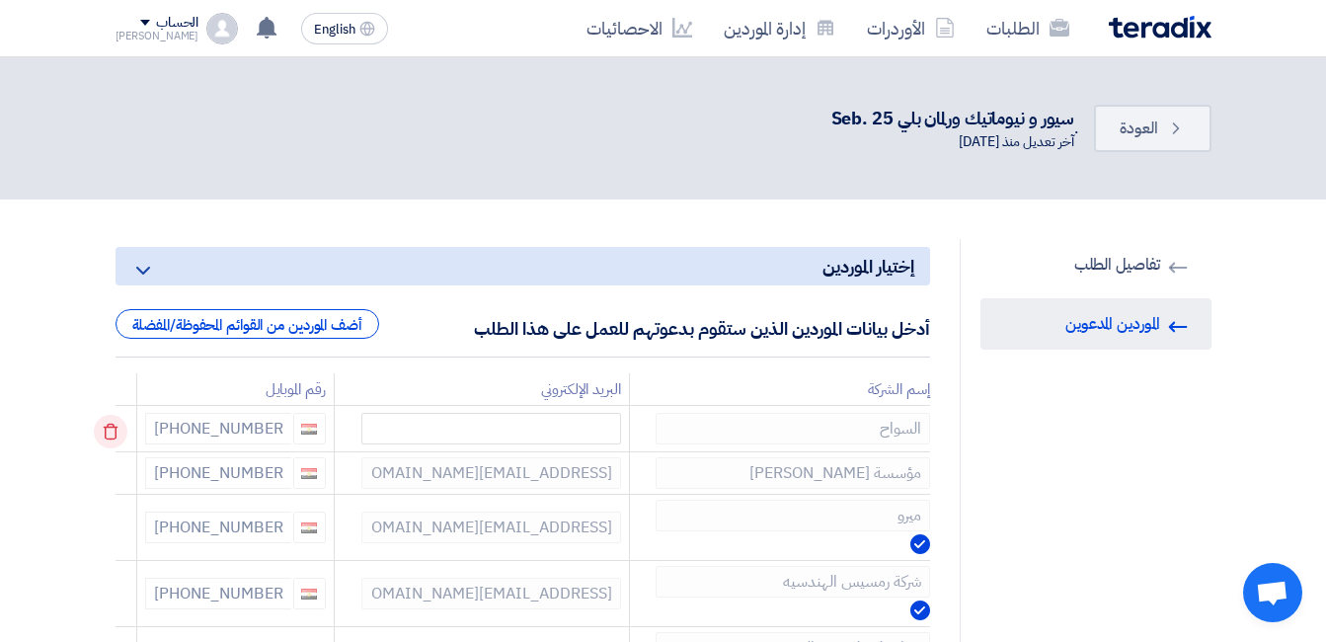
click at [117, 433] on icon at bounding box center [111, 432] width 34 height 34
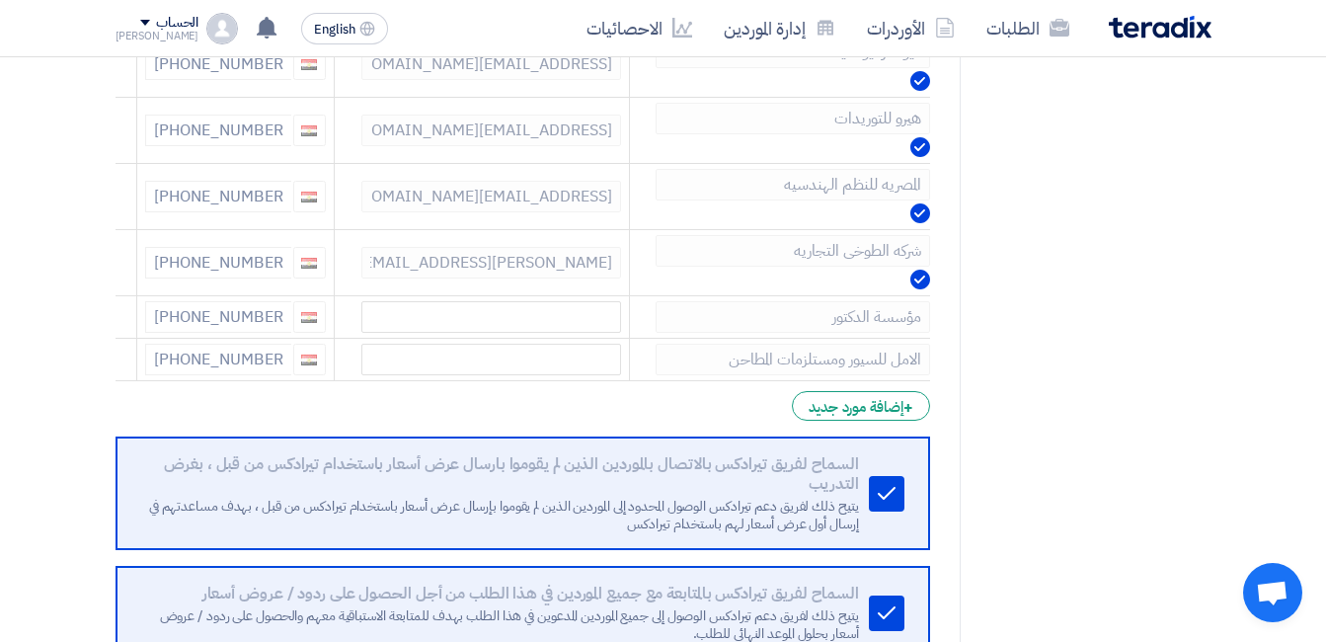
scroll to position [1648, 0]
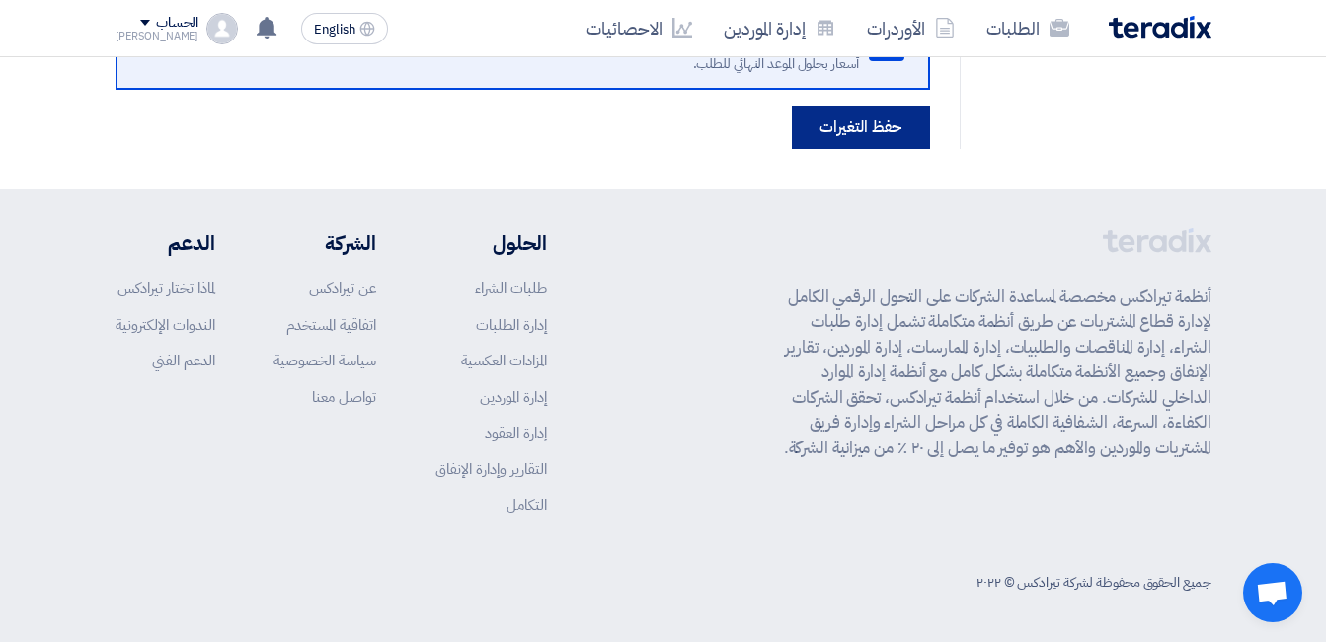
click at [862, 119] on button "حفظ التغيرات" at bounding box center [861, 127] width 138 height 43
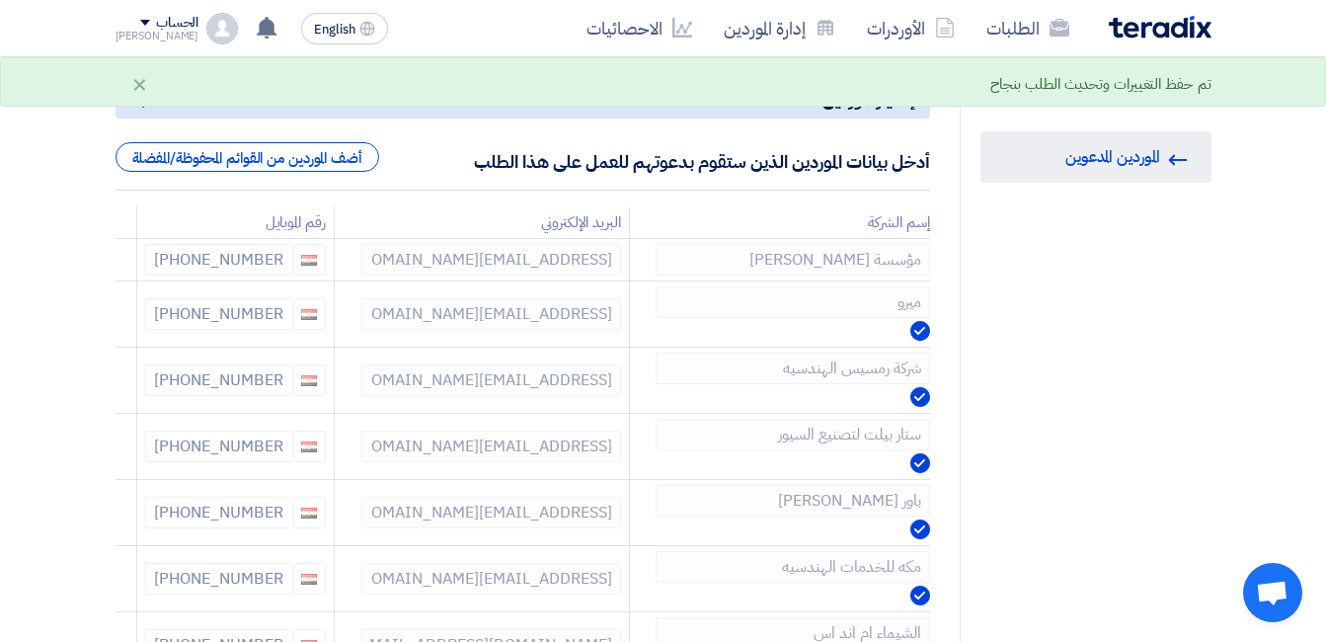
scroll to position [0, 0]
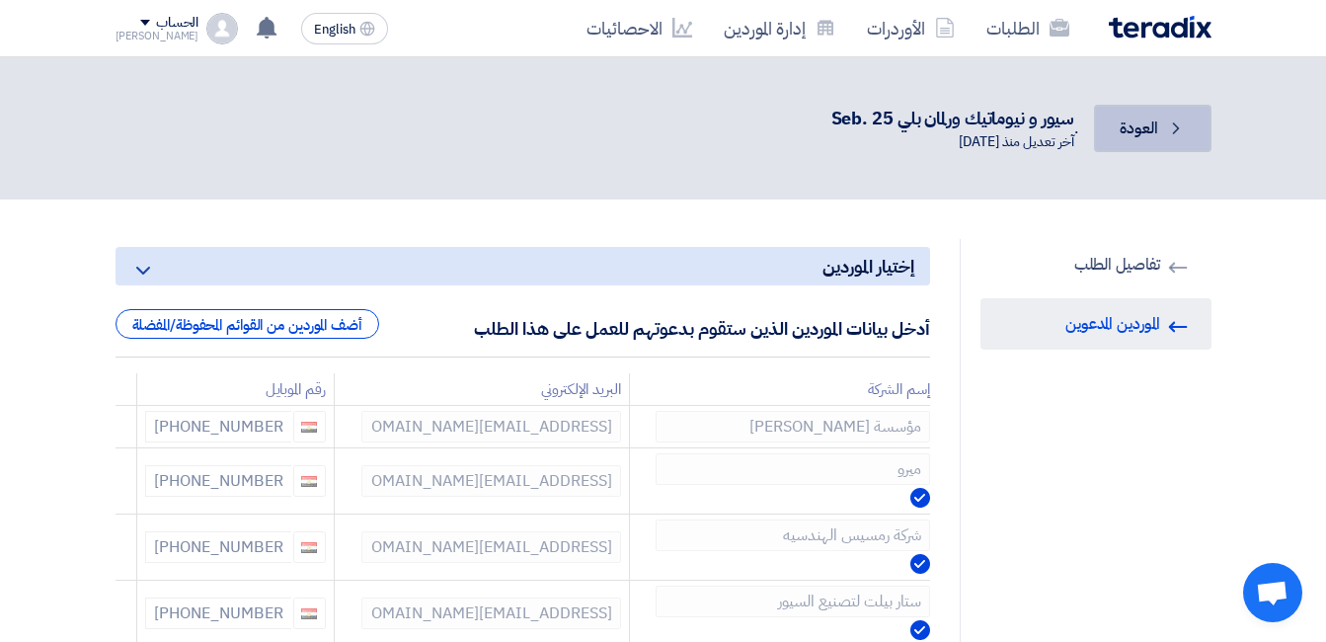
click at [1127, 146] on link "Back العودة" at bounding box center [1152, 128] width 117 height 47
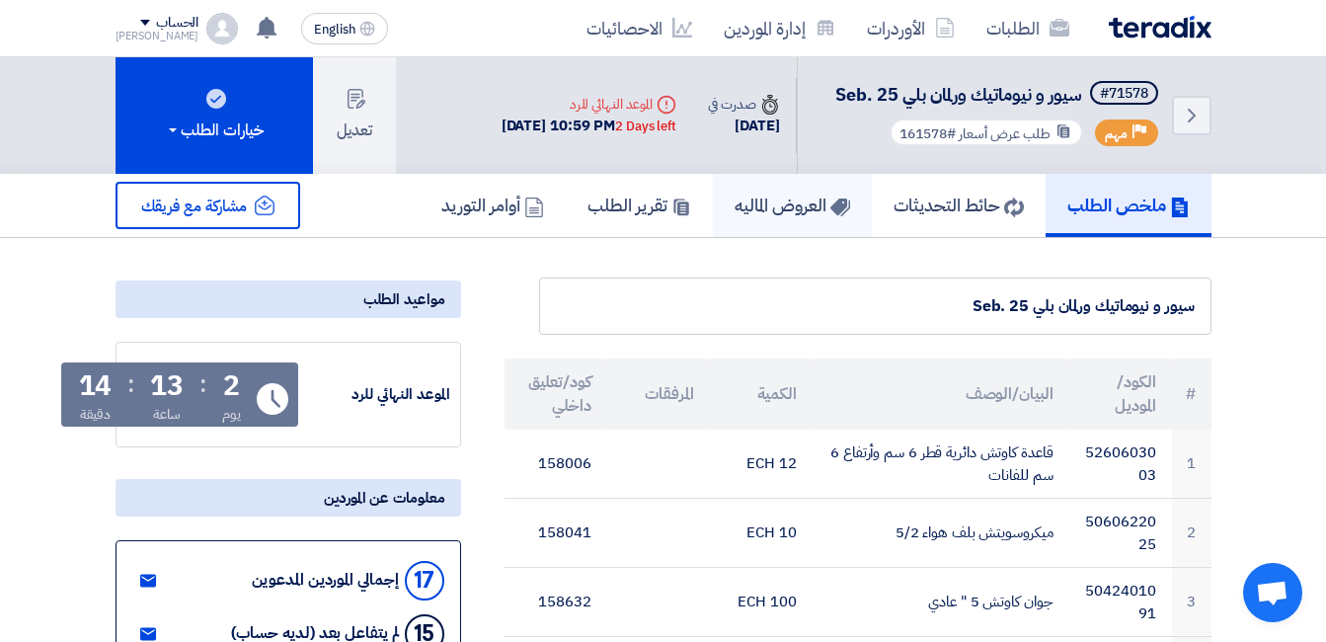
click at [774, 209] on h5 "العروض الماليه" at bounding box center [793, 205] width 116 height 23
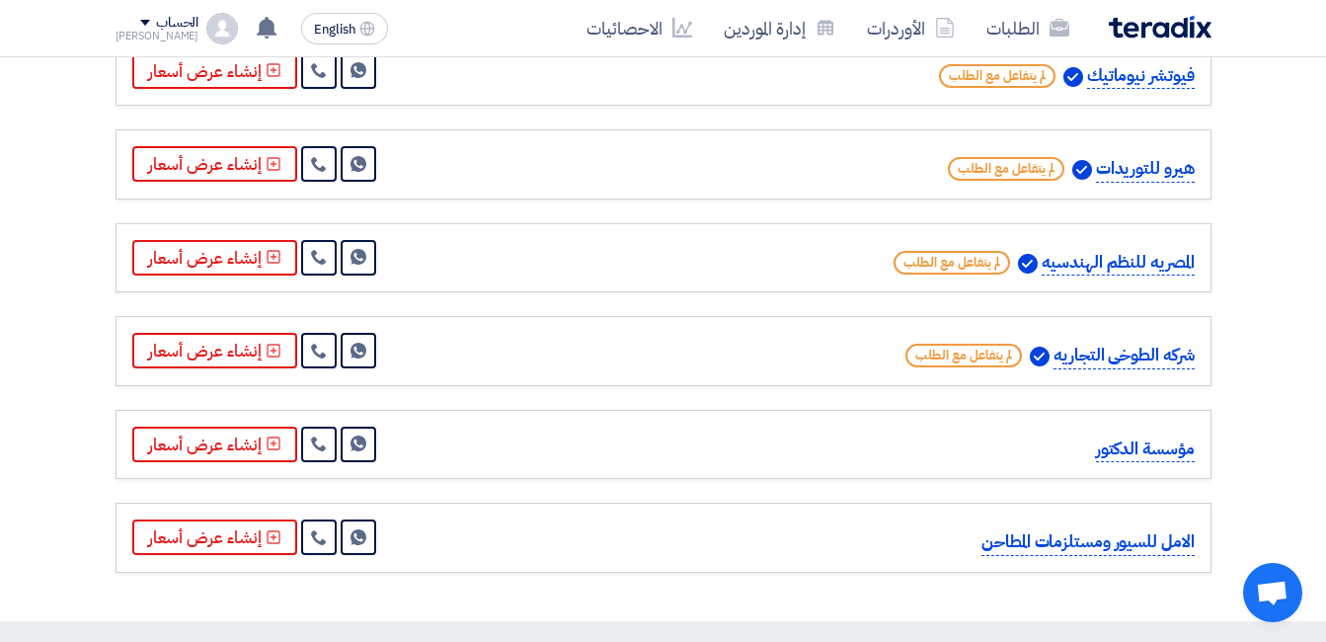
scroll to position [1481, 0]
